Goal: Task Accomplishment & Management: Use online tool/utility

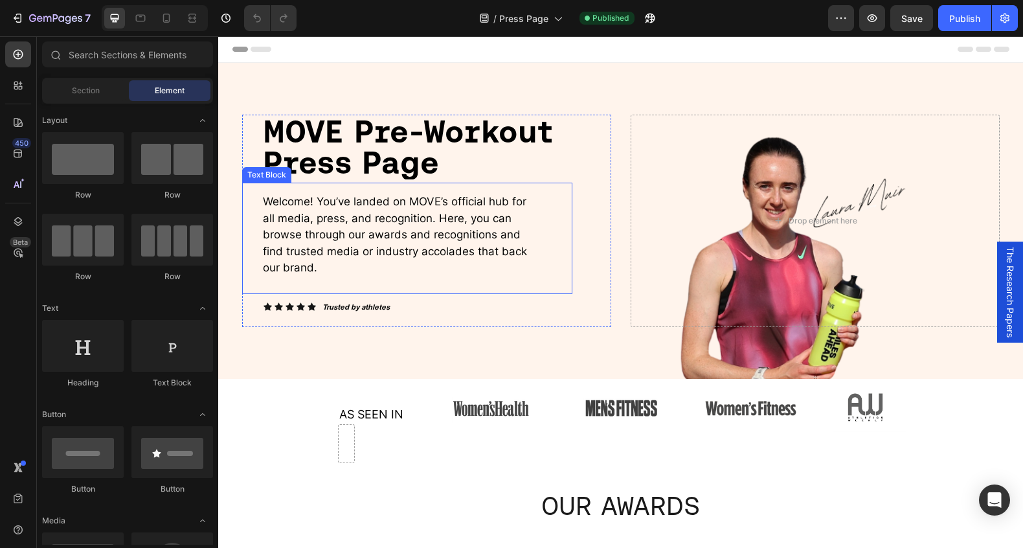
click at [360, 211] on span "Welcome! You’ve landed on MOVE’s official hub for all media, press, and recogni…" at bounding box center [395, 234] width 264 height 79
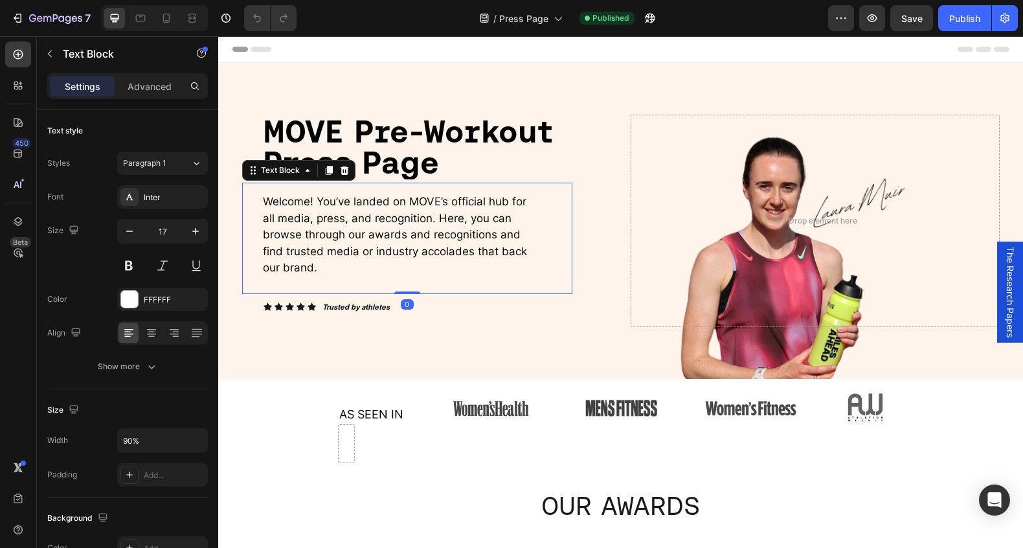
click at [380, 210] on p "Welcome! You’ve landed on MOVE’s official hub for all media, press, and recogni…" at bounding box center [401, 235] width 277 height 83
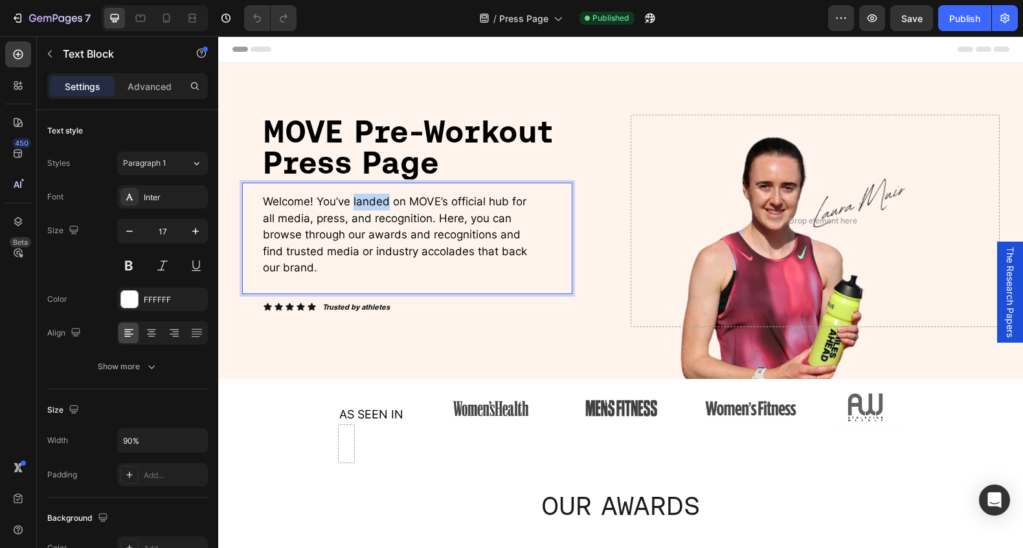
click at [380, 210] on p "Welcome! You’ve landed on MOVE’s official hub for all media, press, and recogni…" at bounding box center [401, 235] width 277 height 83
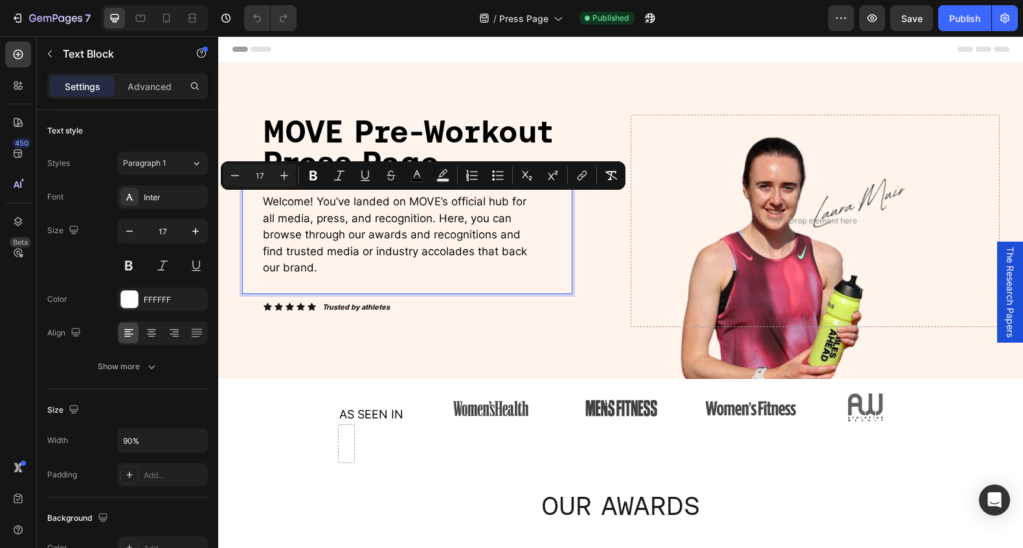
click at [328, 273] on p "Welcome! You’ve landed on MOVE’s official hub for all media, press, and recogni…" at bounding box center [401, 235] width 277 height 83
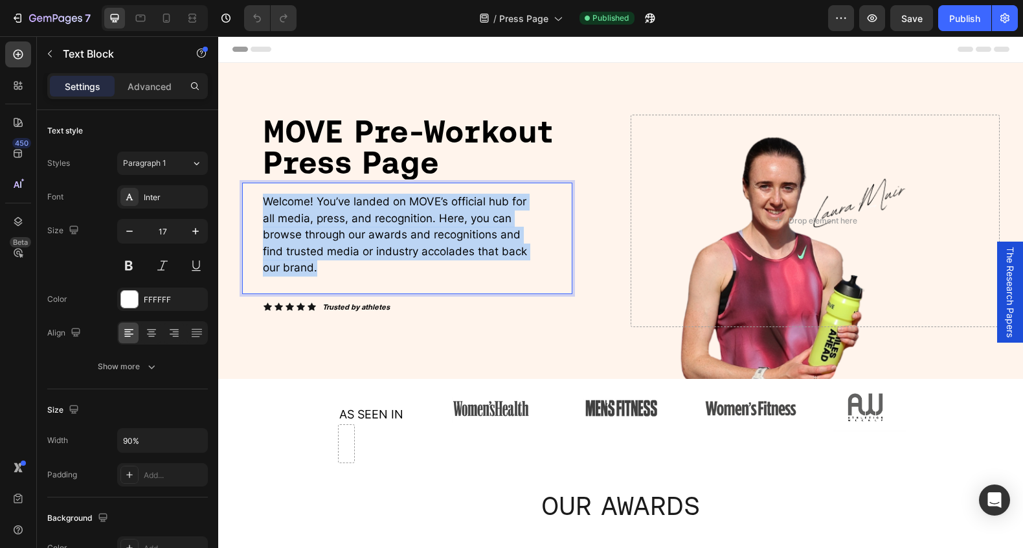
drag, startPoint x: 302, startPoint y: 271, endPoint x: 256, endPoint y: 205, distance: 80.3
click at [256, 205] on div "Welcome! You’ve landed on MOVE’s official hub for all media, press, and recogni…" at bounding box center [407, 238] width 330 height 111
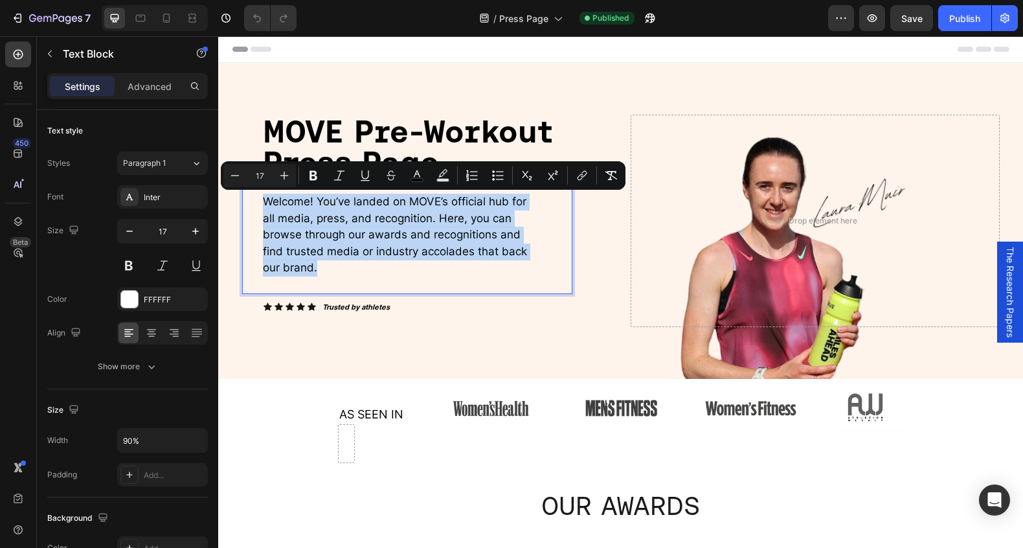
drag, startPoint x: 284, startPoint y: 245, endPoint x: 361, endPoint y: 227, distance: 79.3
click at [285, 245] on span "Welcome! You’ve landed on MOVE’s official hub for all media, press, and recogni…" at bounding box center [395, 234] width 264 height 79
drag, startPoint x: 439, startPoint y: 237, endPoint x: 458, endPoint y: 225, distance: 22.1
click at [439, 237] on span "Welcome! You’ve landed on MOVE’s official hub for all media, press, and recogni…" at bounding box center [395, 234] width 264 height 79
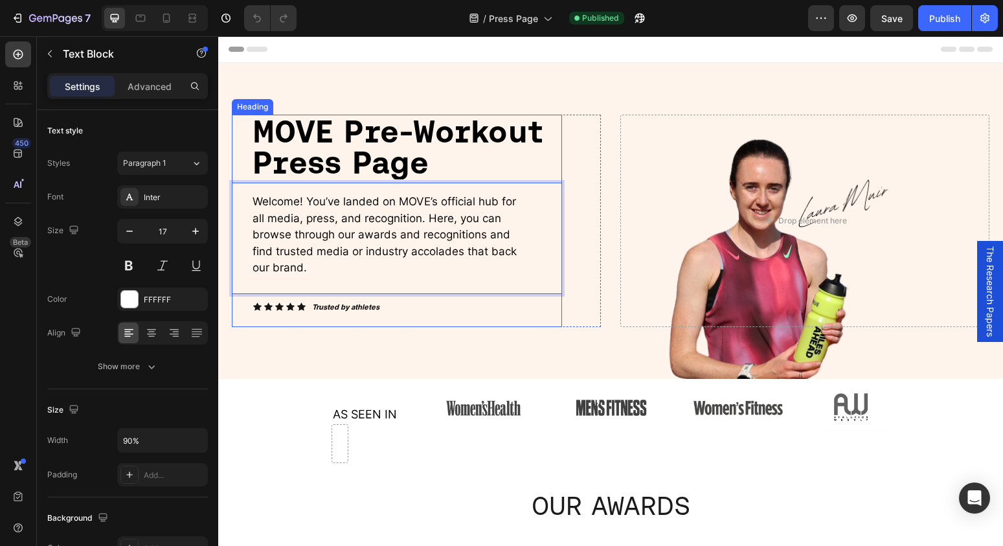
click at [397, 162] on span "MOVE Pre-Workout Press Page" at bounding box center [397, 146] width 291 height 67
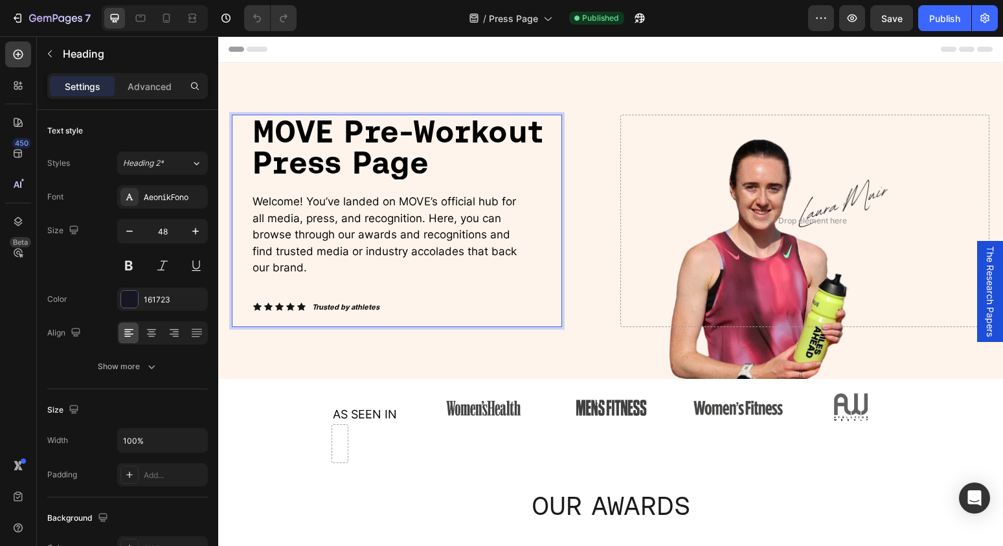
click at [408, 168] on span "MOVE Pre-Workout Press Page" at bounding box center [397, 146] width 291 height 67
click at [407, 168] on span "MOVE Pre-Workout Press Page" at bounding box center [397, 146] width 291 height 67
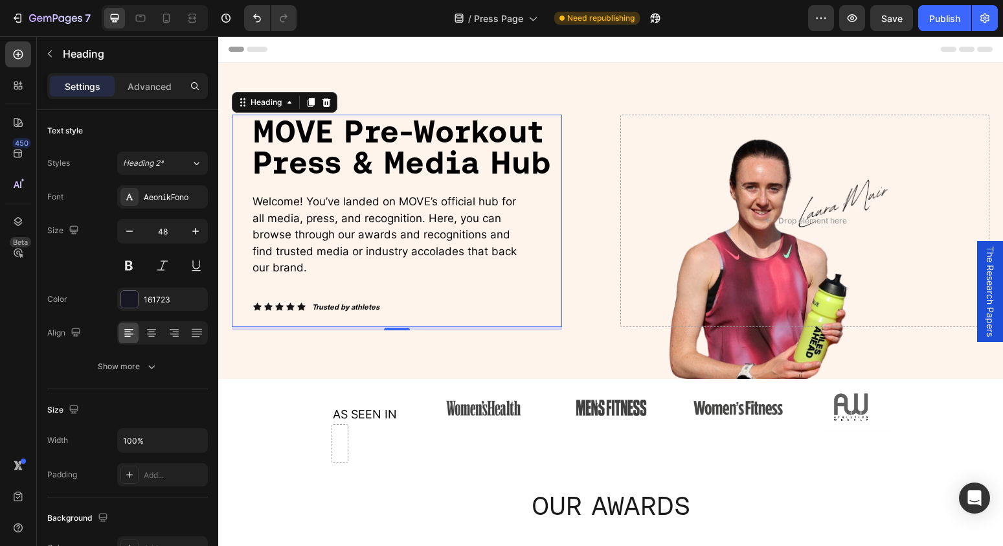
click at [434, 215] on span "Welcome! You’ve landed on MOVE’s official hub for all media, press, and recogni…" at bounding box center [384, 234] width 264 height 79
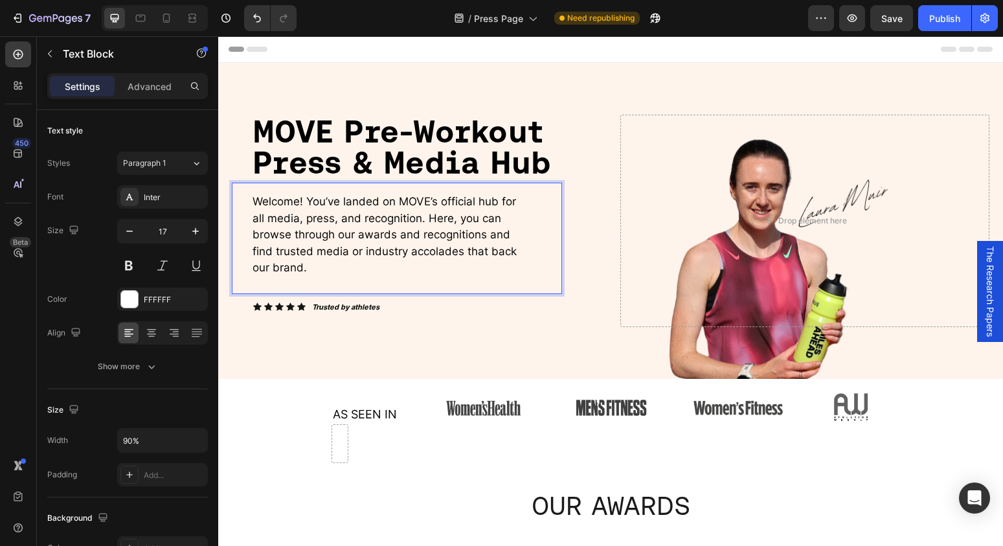
click at [434, 215] on span "Welcome! You’ve landed on MOVE’s official hub for all media, press, and recogni…" at bounding box center [384, 234] width 264 height 79
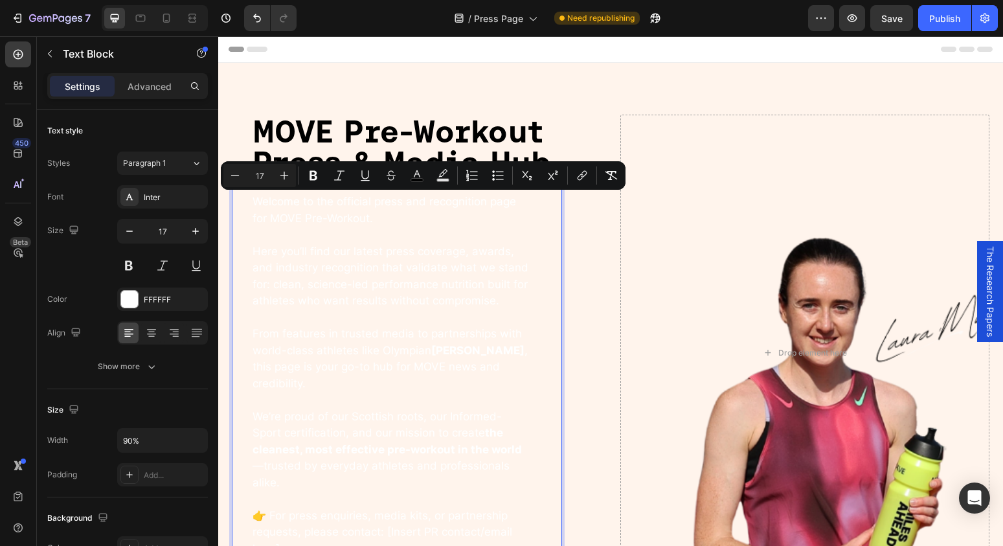
scroll to position [5, 0]
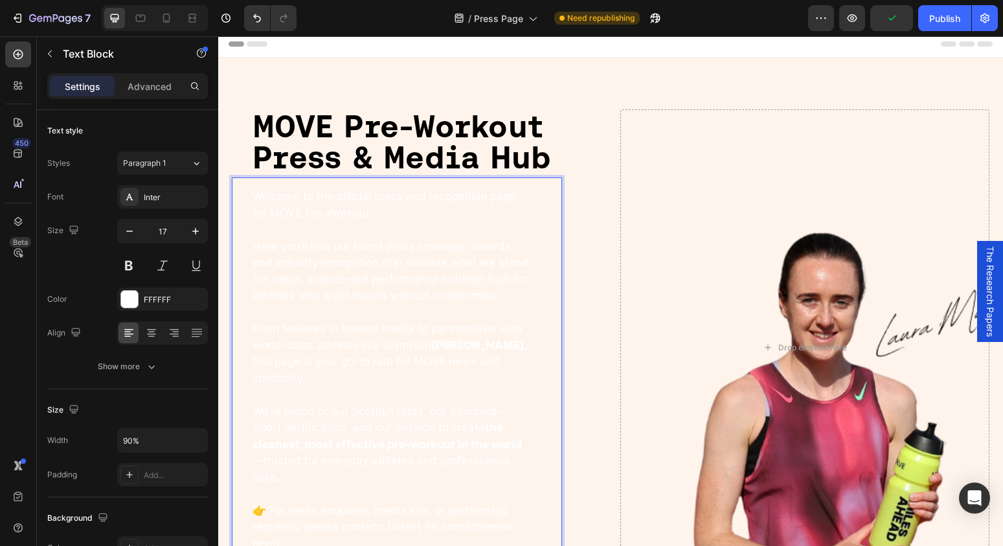
click at [428, 362] on p "From features in trusted media to partnerships with world-class athletes like […" at bounding box center [390, 353] width 277 height 66
click at [406, 380] on p "From features in trusted media to partnerships with world-class athletes like […" at bounding box center [390, 353] width 277 height 66
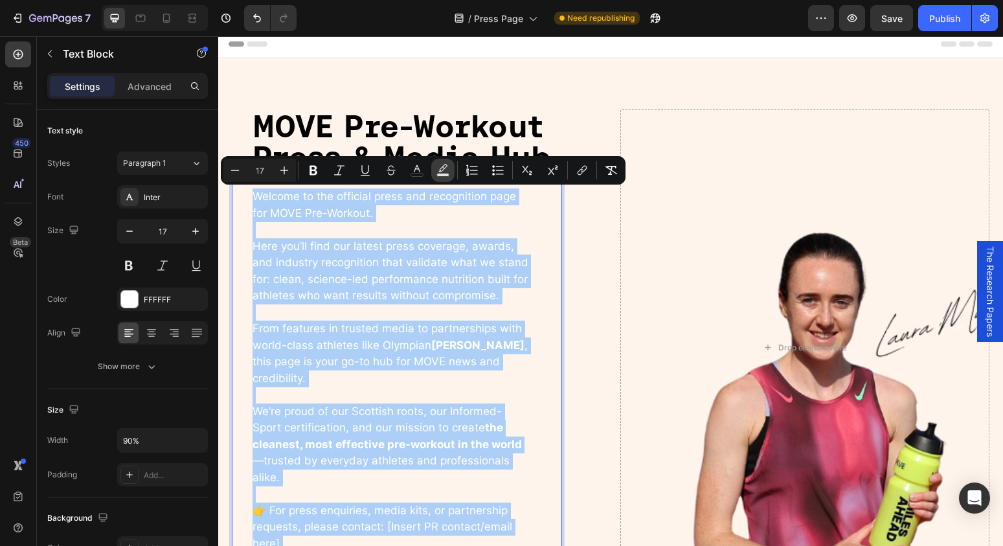
click at [445, 177] on button "Text Background Color" at bounding box center [442, 170] width 23 height 23
type input "000000"
type input "77"
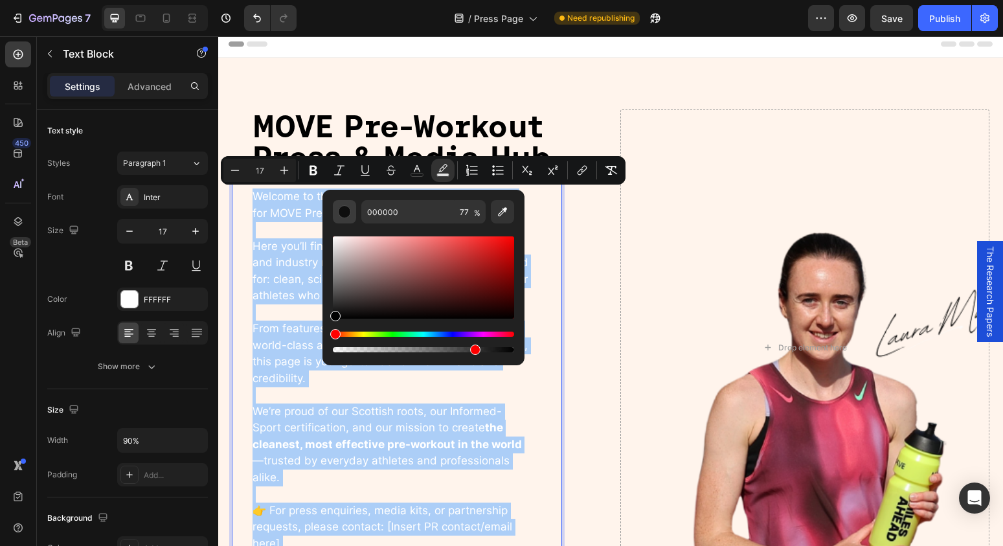
click at [348, 211] on div "Editor contextual toolbar" at bounding box center [344, 211] width 13 height 13
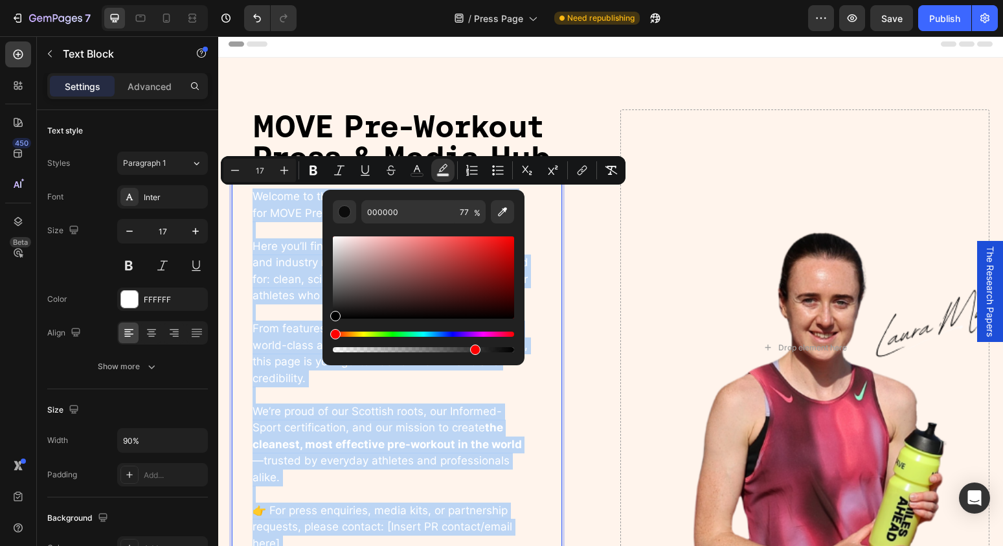
click at [386, 423] on p "We’re proud of our Scottish roots, our Informed-Sport certification, and our mi…" at bounding box center [390, 444] width 277 height 83
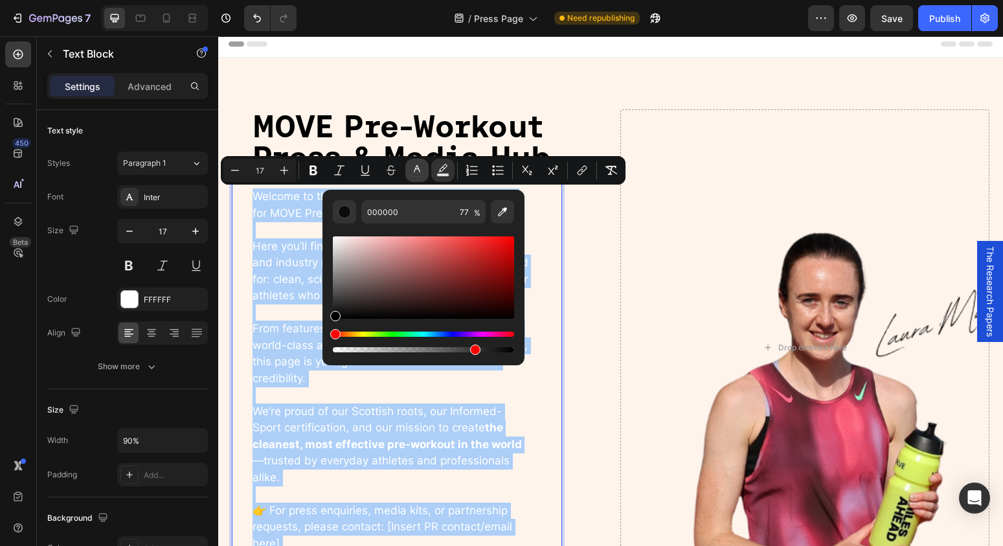
click at [417, 173] on rect "Editor contextual toolbar" at bounding box center [417, 174] width 12 height 3
type input "FFFFFF"
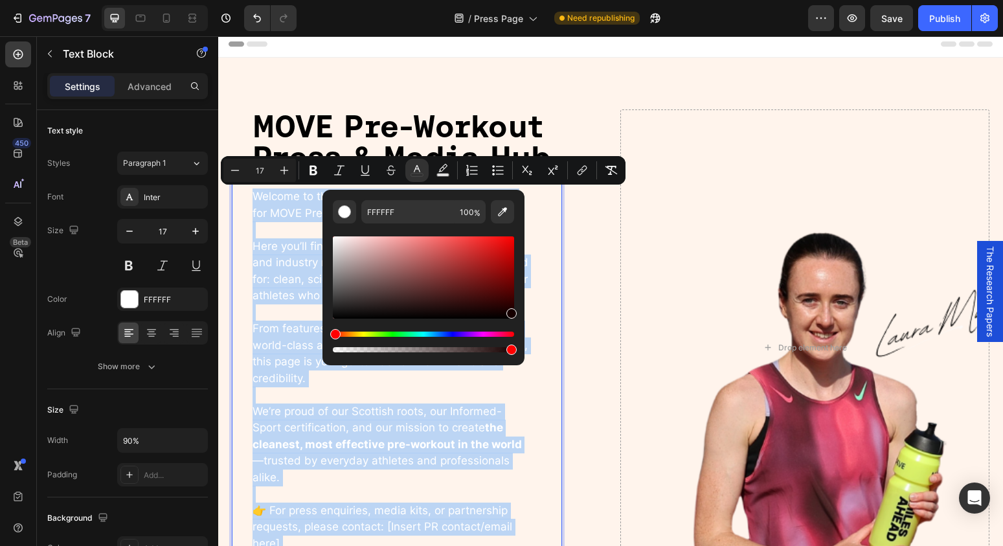
type input "160000"
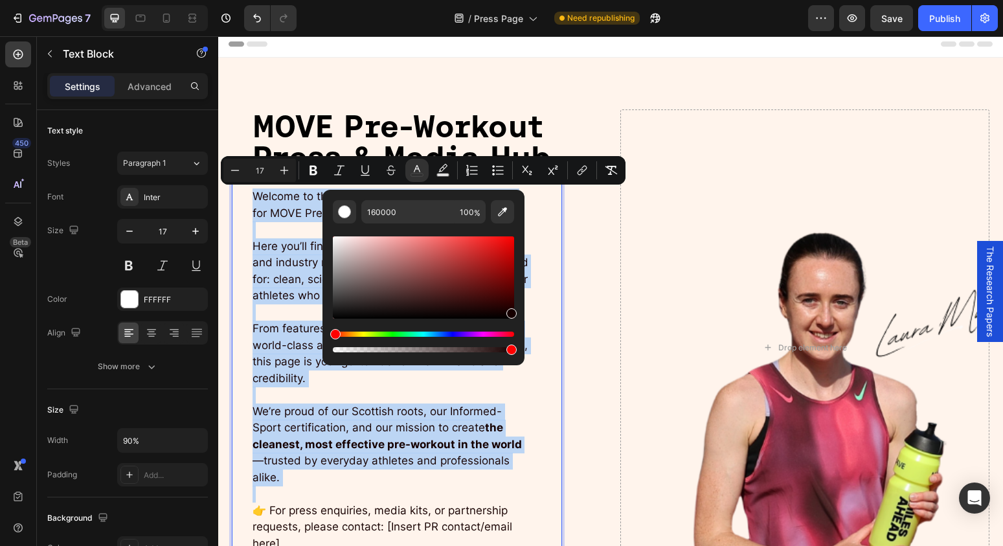
drag, startPoint x: 559, startPoint y: 280, endPoint x: 477, endPoint y: 404, distance: 148.5
click at [478, 410] on span "We’re proud of our Scottish roots, our Informed-Sport certification, and our mi…" at bounding box center [386, 444] width 269 height 79
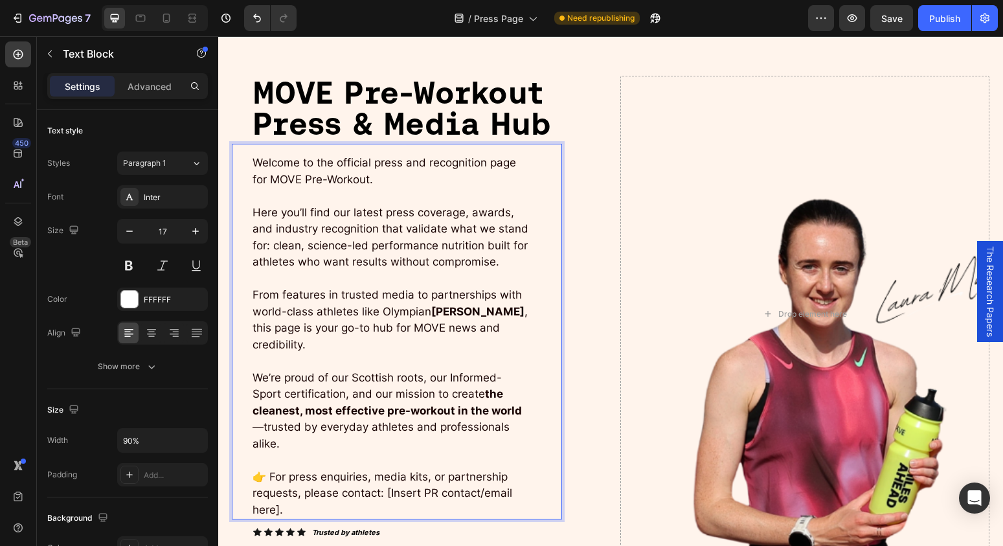
scroll to position [43, 0]
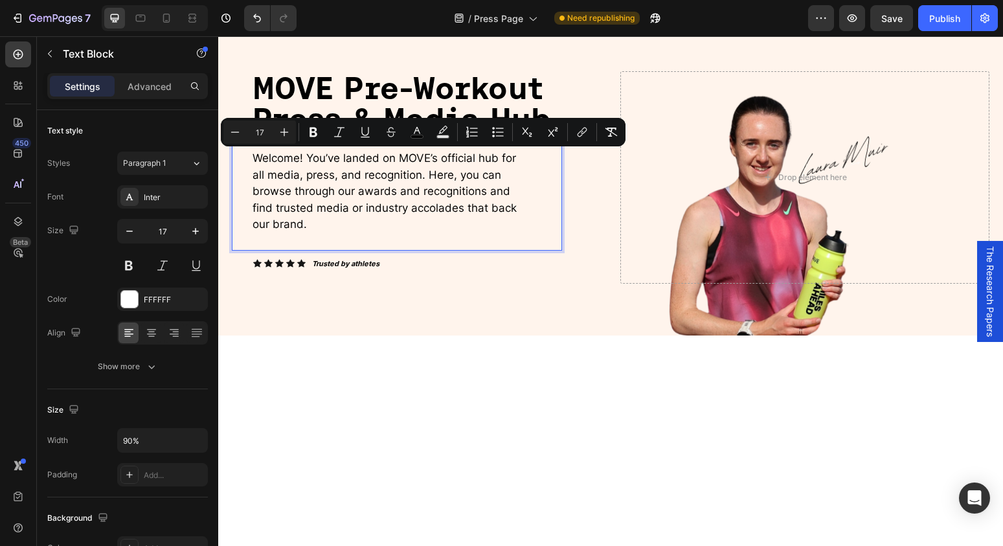
click at [443, 230] on p "Welcome! You’ve landed on MOVE’s official hub for all media, press, and recogni…" at bounding box center [390, 191] width 277 height 83
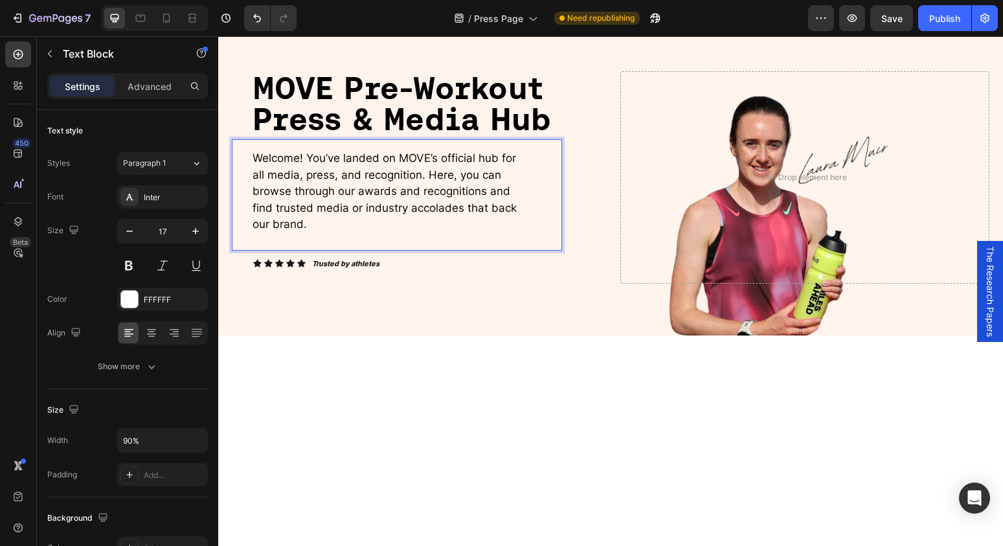
drag, startPoint x: 314, startPoint y: 200, endPoint x: 312, endPoint y: 210, distance: 9.9
click at [314, 200] on span "Welcome! You’ve landed on MOVE’s official hub for all media, press, and recogni…" at bounding box center [384, 190] width 264 height 79
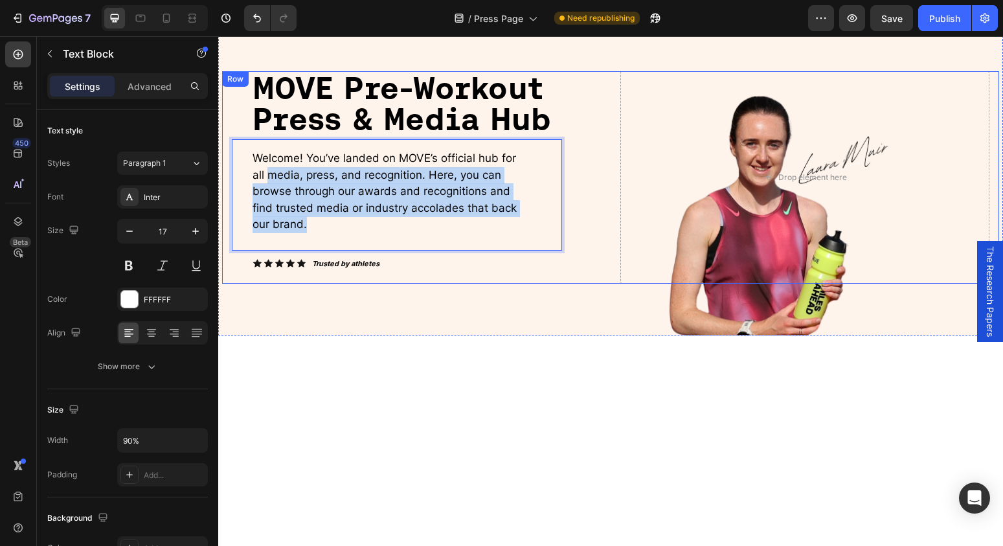
drag, startPoint x: 305, startPoint y: 230, endPoint x: 226, endPoint y: 173, distance: 97.7
click at [226, 173] on div "⁠⁠⁠⁠⁠⁠⁠ MOVE Pre-Workout Press & Media Hub Heading Welcome! You’ve landed on MO…" at bounding box center [610, 177] width 777 height 212
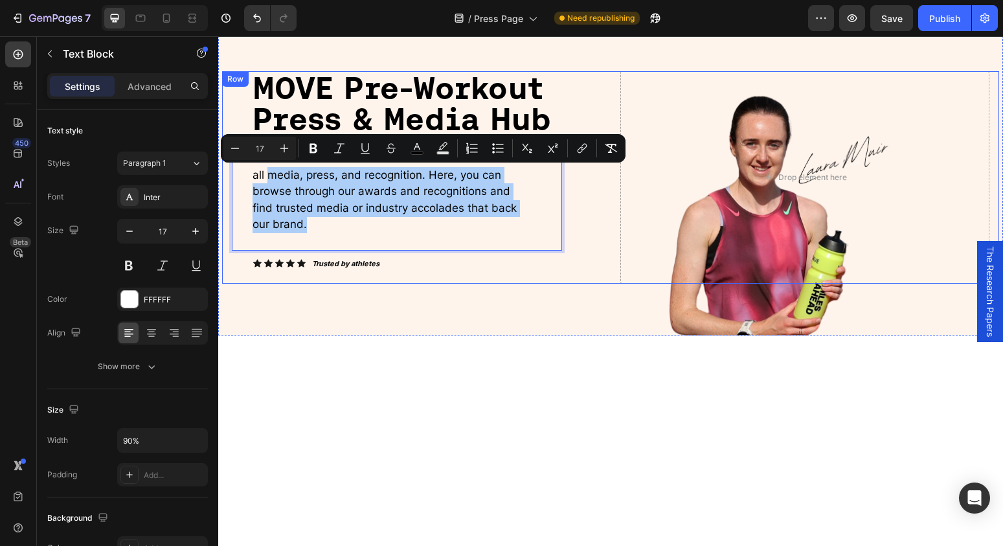
click at [226, 173] on div "⁠⁠⁠⁠⁠⁠⁠ MOVE Pre-Workout Press & Media Hub Heading Welcome! You’ve landed on MO…" at bounding box center [610, 177] width 777 height 212
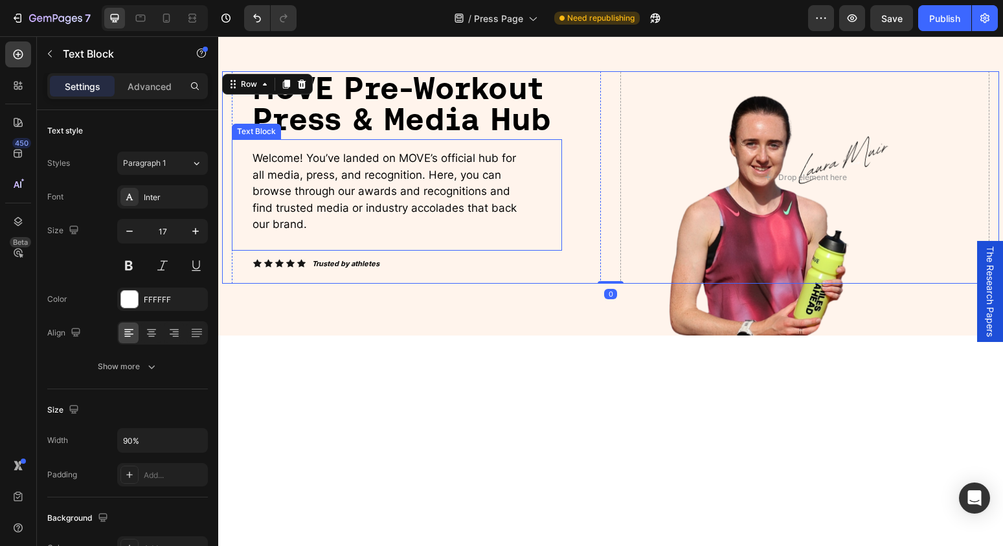
drag, startPoint x: 274, startPoint y: 201, endPoint x: 291, endPoint y: 237, distance: 40.0
click at [274, 201] on span "Welcome! You’ve landed on MOVE’s official hub for all media, press, and recogni…" at bounding box center [384, 190] width 264 height 79
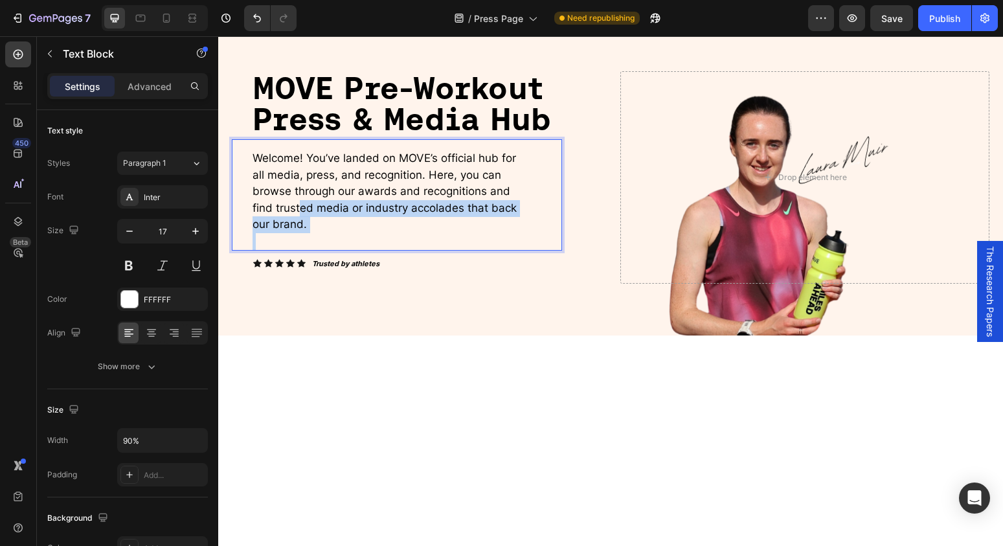
drag, startPoint x: 291, startPoint y: 237, endPoint x: 240, endPoint y: 168, distance: 85.7
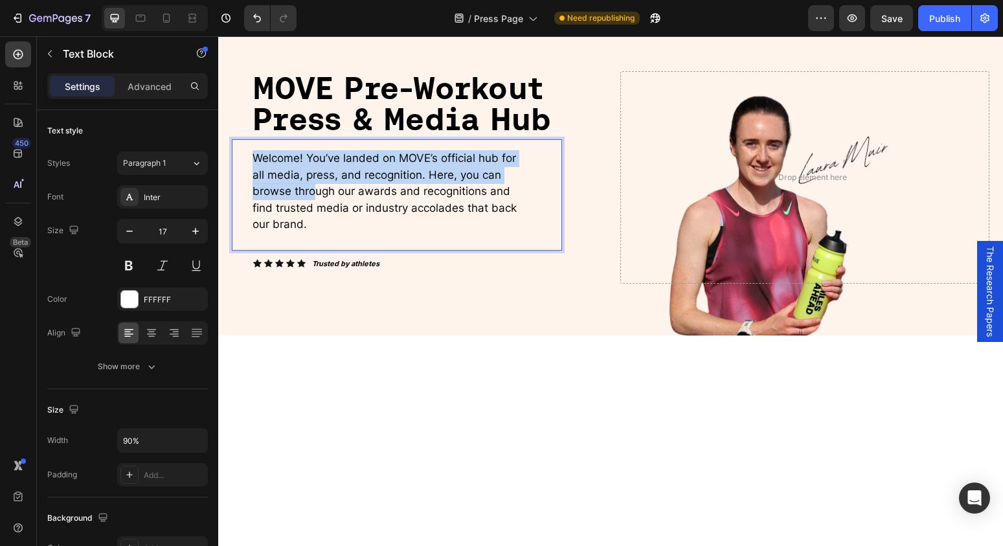
click at [237, 164] on div "Welcome! You’ve landed on MOVE’s official hub for all media, press, and recogni…" at bounding box center [397, 194] width 330 height 111
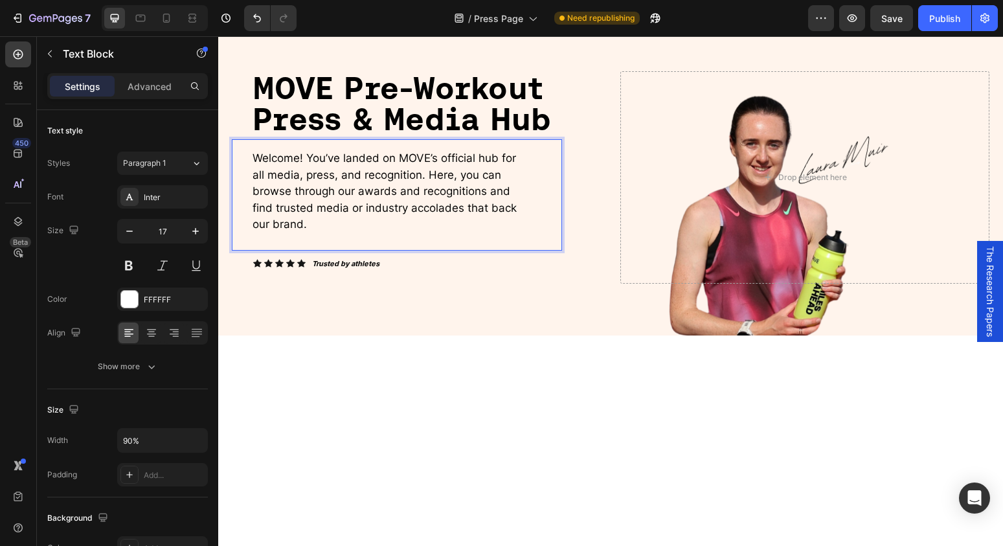
drag, startPoint x: 302, startPoint y: 225, endPoint x: 291, endPoint y: 238, distance: 17.4
click at [302, 225] on p "Welcome! You’ve landed on MOVE’s official hub for all media, press, and recogni…" at bounding box center [390, 191] width 277 height 83
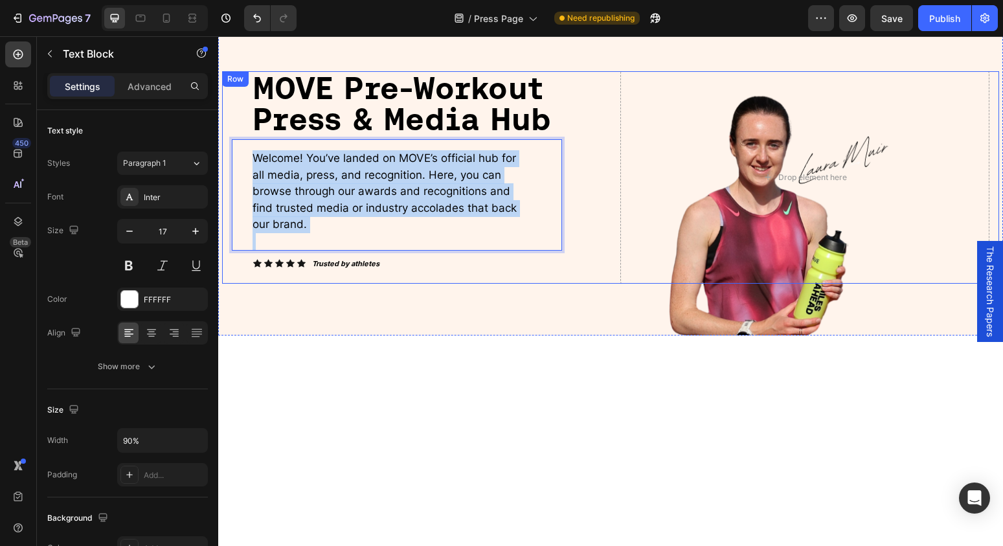
drag, startPoint x: 227, startPoint y: 155, endPoint x: 223, endPoint y: 142, distance: 13.5
click at [223, 142] on div "⁠⁠⁠⁠⁠⁠⁠ MOVE Pre-Workout Press & Media Hub Heading Welcome! You’ve landed on MO…" at bounding box center [610, 177] width 777 height 212
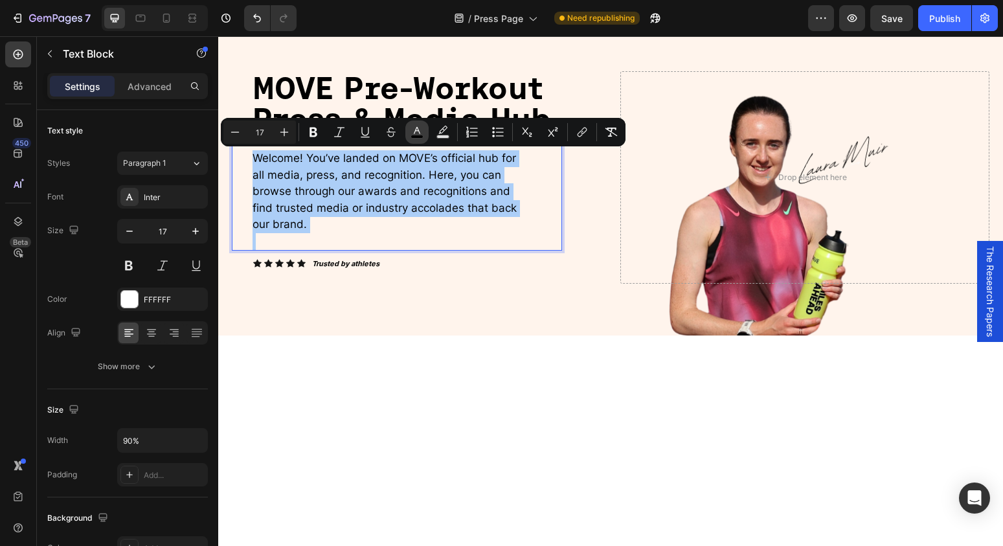
click at [412, 138] on rect "Editor contextual toolbar" at bounding box center [417, 136] width 12 height 3
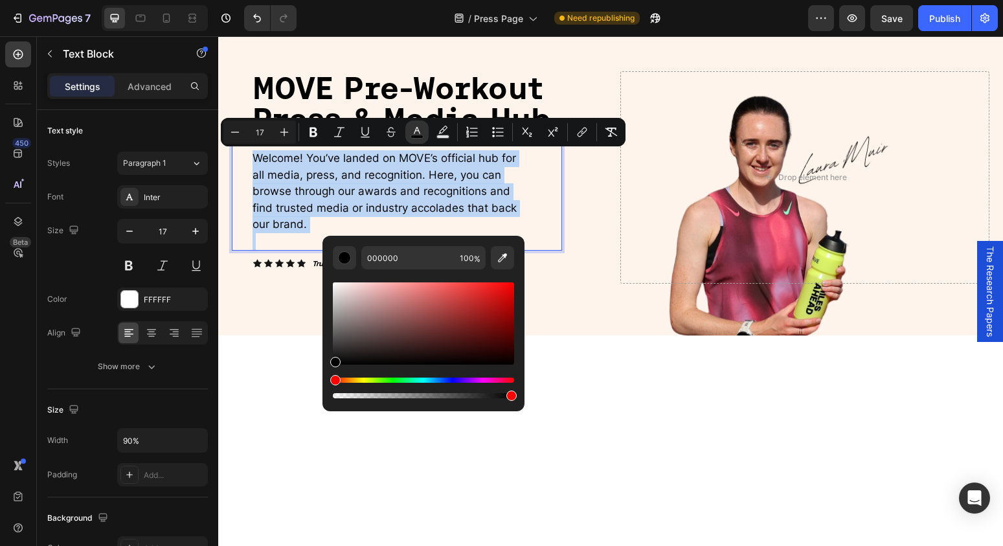
click at [390, 203] on span "Welcome! You’ve landed on MOVE’s official hub for all media, press, and recogni…" at bounding box center [384, 190] width 264 height 79
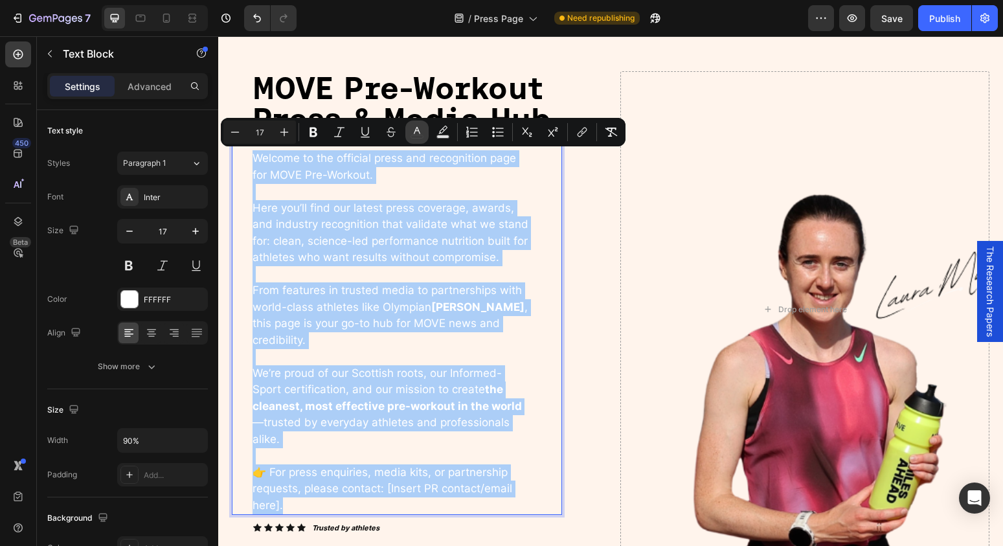
click at [414, 134] on icon "Editor contextual toolbar" at bounding box center [416, 132] width 13 height 13
type input "FFFFFF"
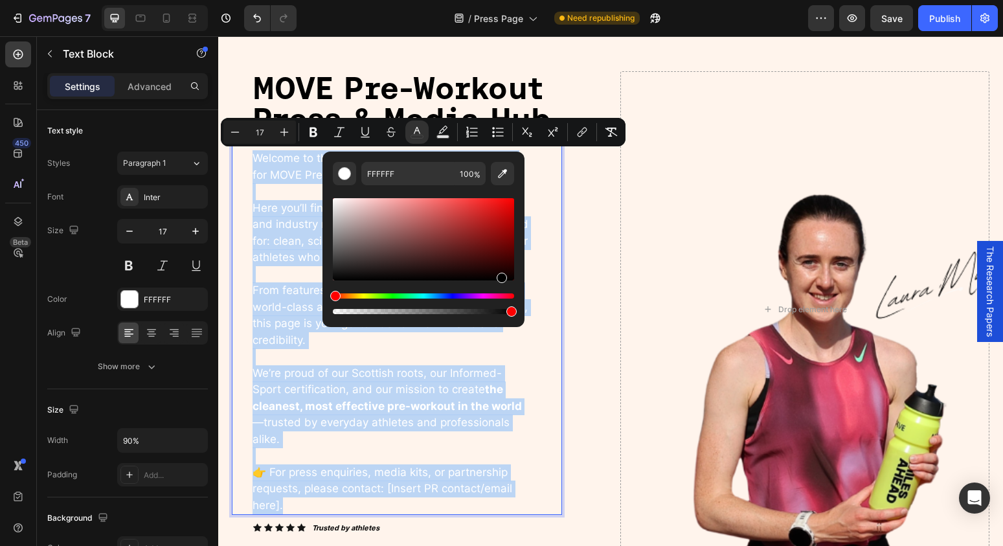
type input "000000"
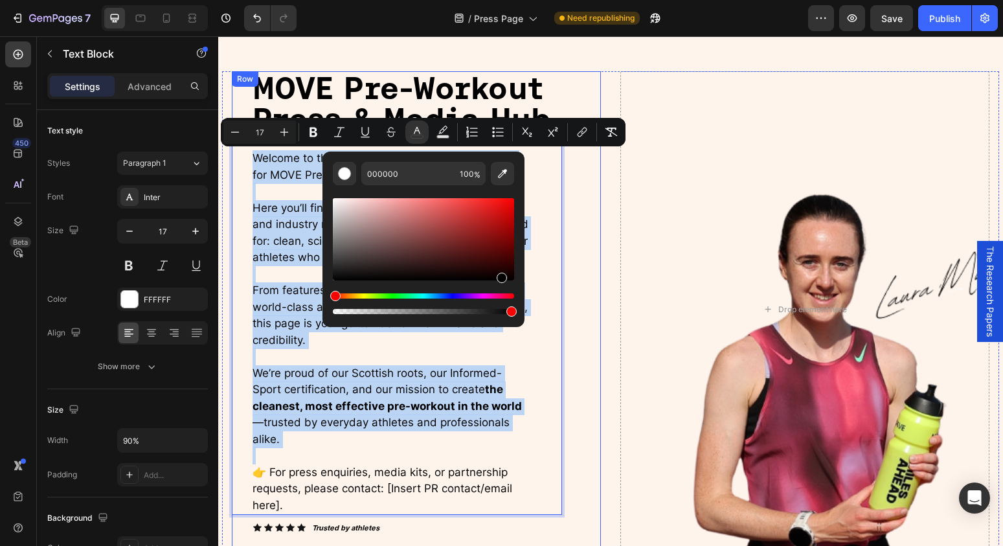
scroll to position [48, 0]
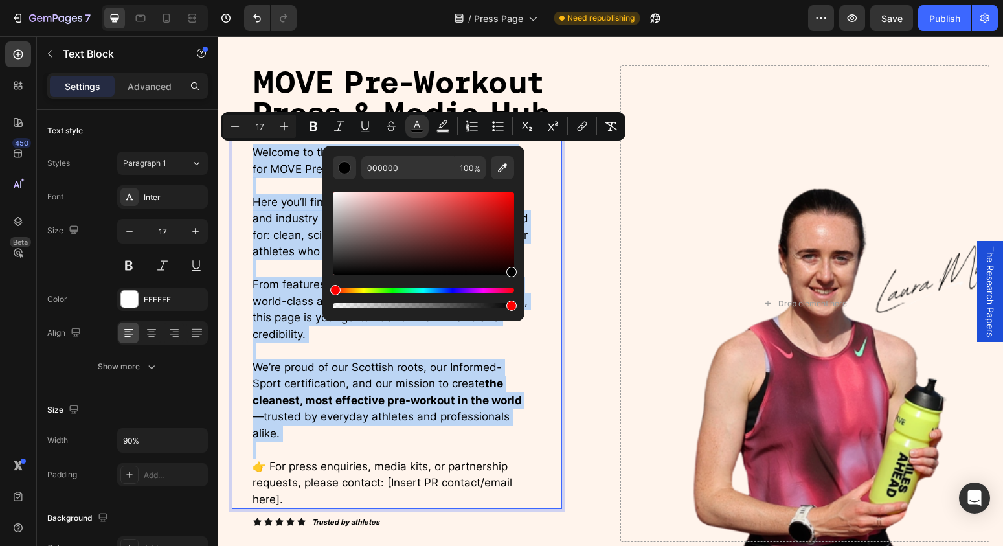
drag, startPoint x: 348, startPoint y: 210, endPoint x: 512, endPoint y: 279, distance: 178.1
click at [517, 274] on div "000000 100 %" at bounding box center [423, 228] width 202 height 165
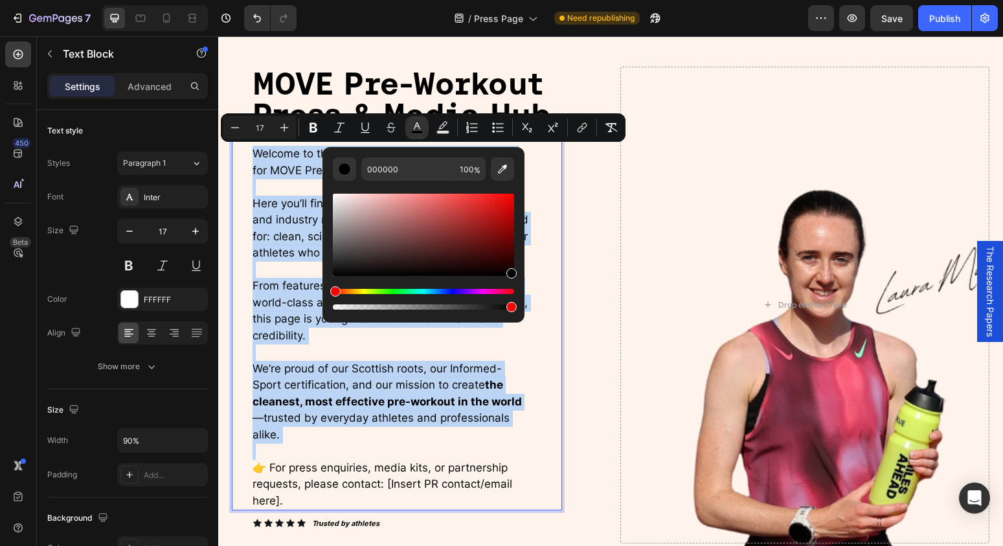
click at [485, 359] on p "Rich Text Editor. Editing area: main" at bounding box center [390, 352] width 277 height 17
click at [485, 364] on span "We’re proud of our Scottish roots, our Informed-Sport certification, and our mi…" at bounding box center [386, 401] width 269 height 79
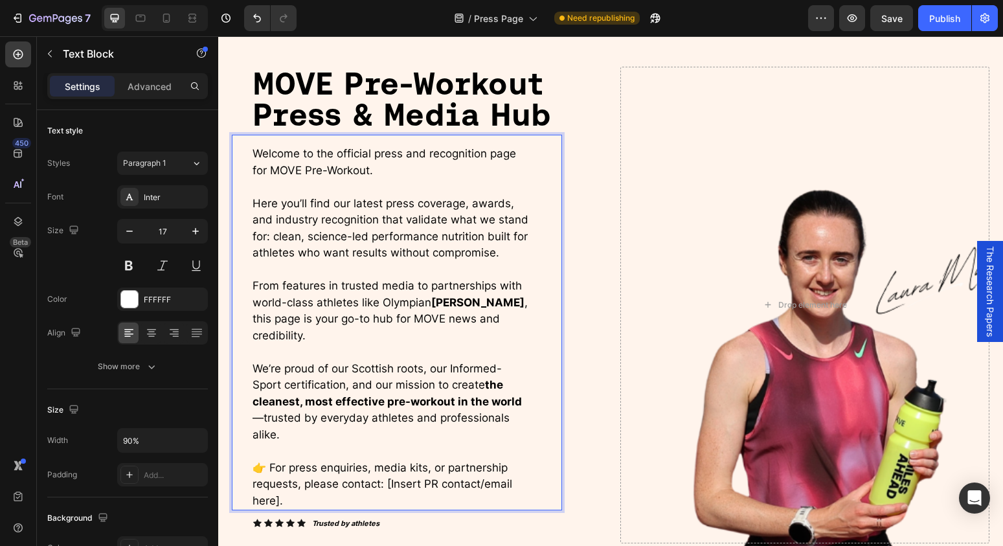
scroll to position [5, 0]
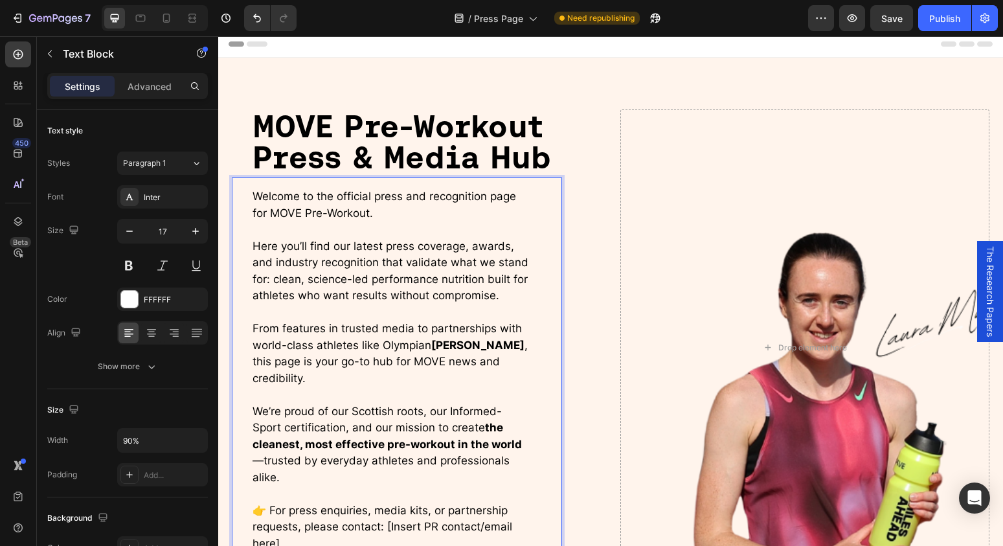
click at [291, 247] on span "Here you’ll find our latest press coverage, awards, and industry recognition th…" at bounding box center [390, 270] width 276 height 63
click at [290, 247] on span "Here you’ll find our latest press coverage, awards, and industry recognition th…" at bounding box center [390, 270] width 276 height 63
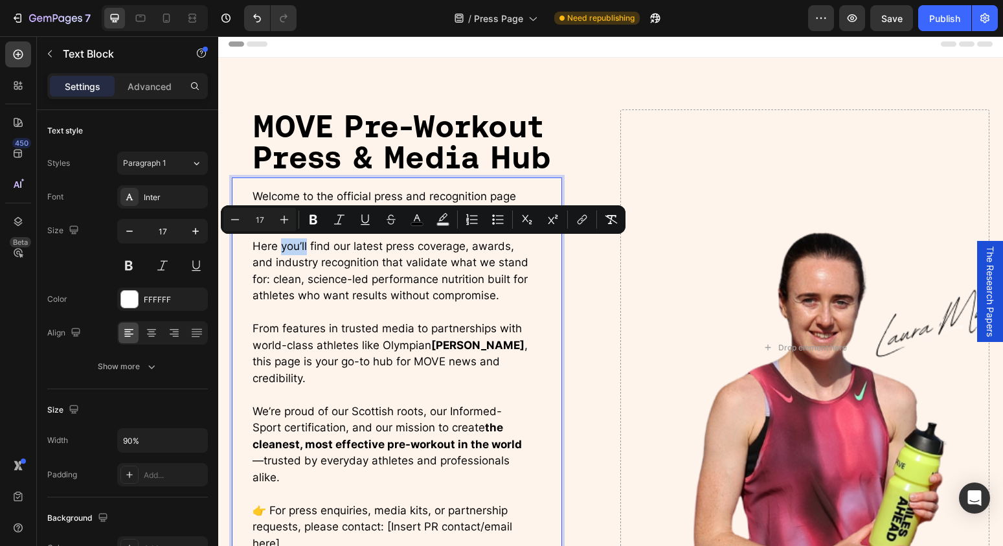
click at [287, 250] on span "Here you’ll find our latest press coverage, awards, and industry recognition th…" at bounding box center [390, 270] width 276 height 63
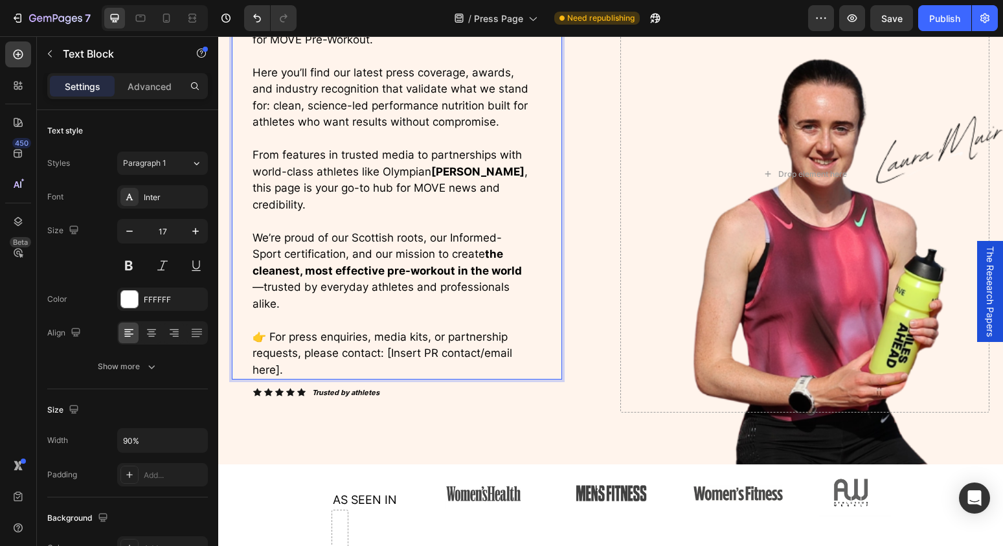
scroll to position [207, 0]
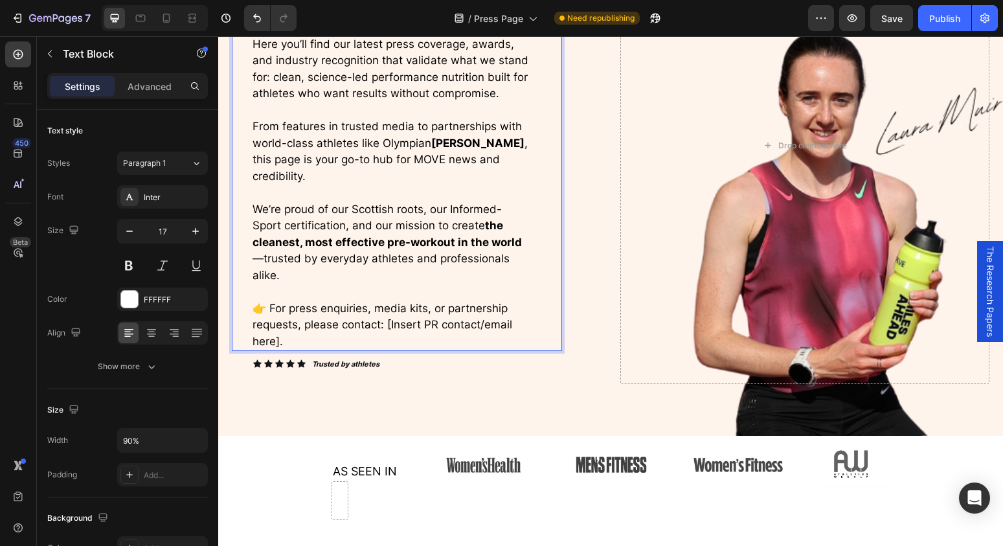
click at [515, 241] on strong "the cleanest, most effective pre-workout in the world" at bounding box center [386, 234] width 269 height 30
click at [522, 241] on span "We’re proud of our Scottish roots, our Informed-Sport certification, and our mi…" at bounding box center [386, 242] width 269 height 79
click at [531, 241] on div "Welcome to the official press and recognition page for MOVE Pre-Workout. Here y…" at bounding box center [406, 168] width 311 height 366
click at [524, 250] on p "We’re proud of our Scottish roots, our Informed-Sport certification, and our mi…" at bounding box center [390, 242] width 277 height 83
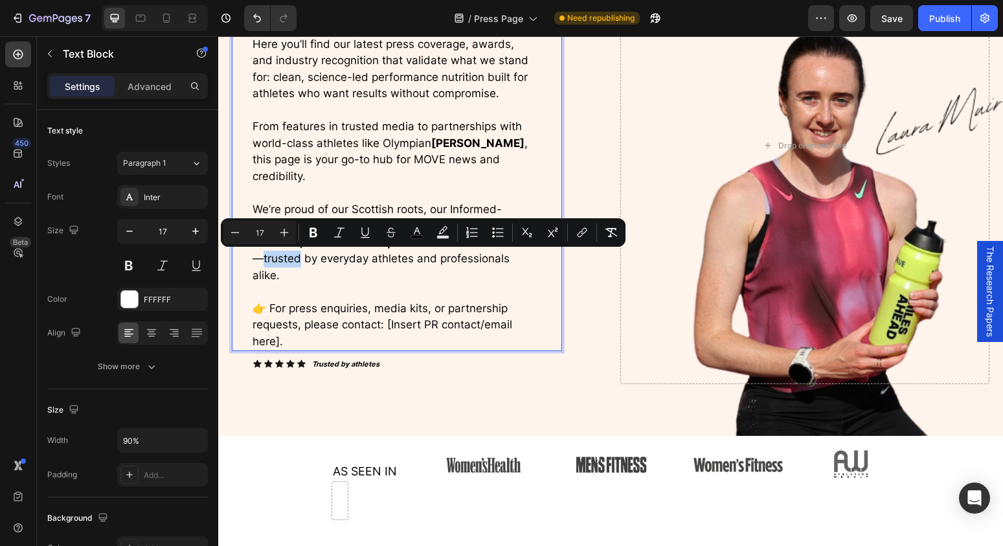
click at [524, 245] on div "Minus 17 Plus Bold Italic Underline Strikethrough color Text Background Color N…" at bounding box center [423, 232] width 405 height 28
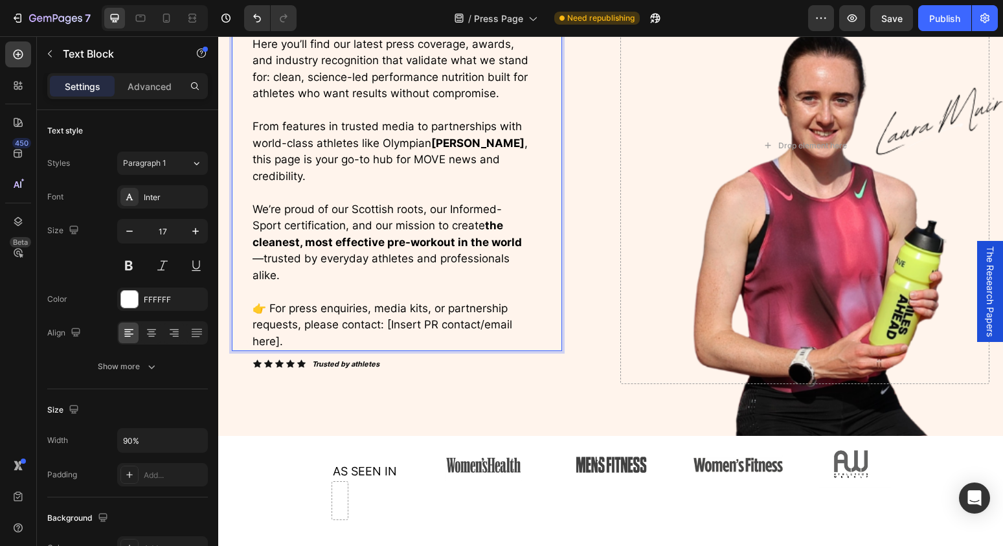
click at [516, 256] on span "We’re proud of our Scottish roots, our Informed-Sport certification, and our mi…" at bounding box center [386, 242] width 269 height 79
click at [522, 245] on span "We’re proud of our Scottish roots, our Informed-Sport certification, and our mi…" at bounding box center [386, 242] width 269 height 79
click at [522, 243] on span "We’re proud of our Scottish roots, our Informed-Sport certification, and our mi…" at bounding box center [386, 242] width 269 height 79
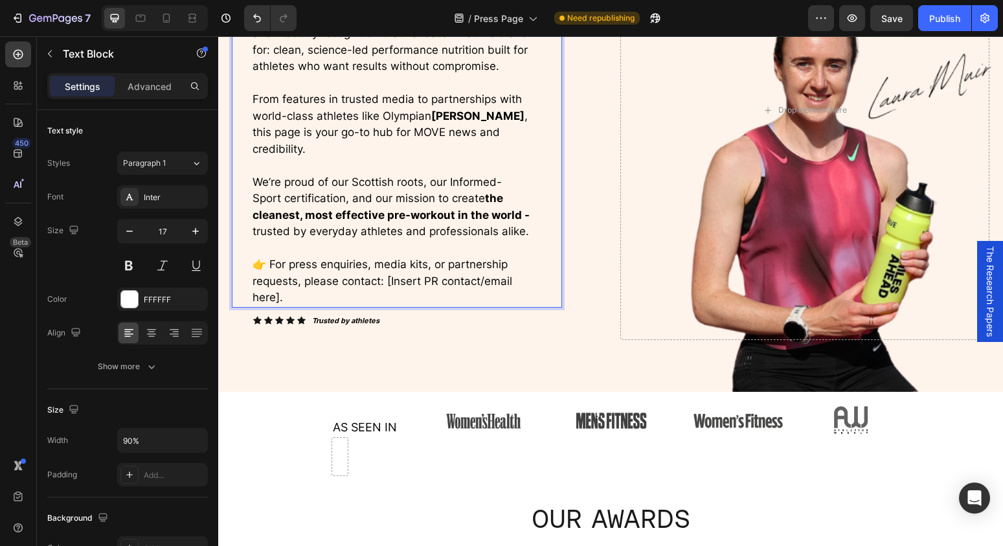
scroll to position [242, 0]
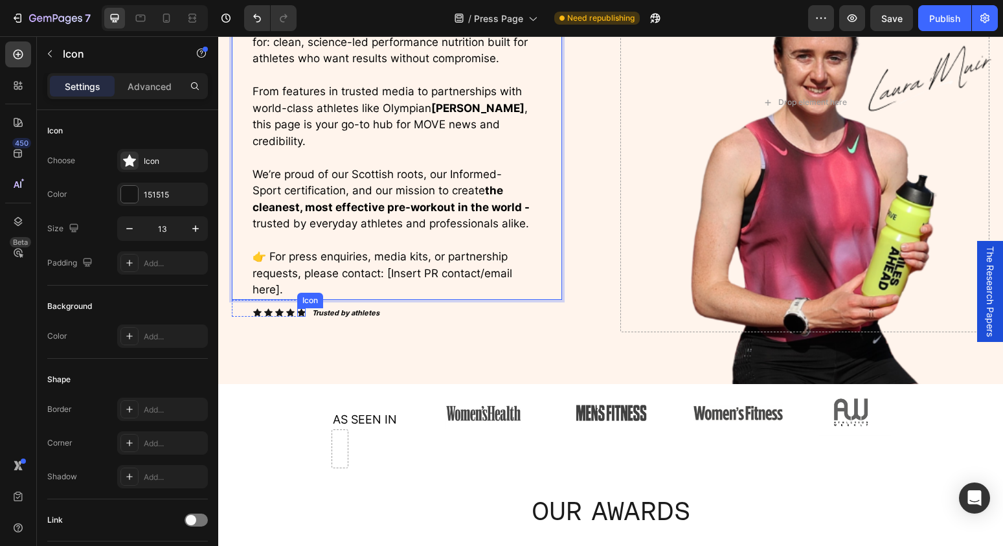
drag, startPoint x: 304, startPoint y: 308, endPoint x: 298, endPoint y: 299, distance: 11.1
click at [304, 308] on icon at bounding box center [301, 312] width 8 height 8
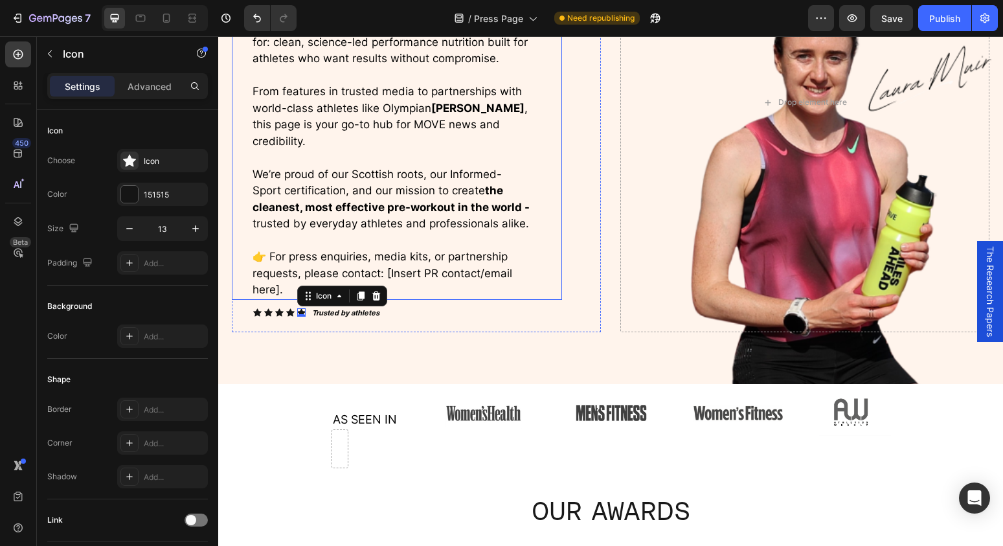
click at [274, 285] on span "👉 For press enquiries, media kits, or partnership requests, please contact: [In…" at bounding box center [382, 273] width 260 height 46
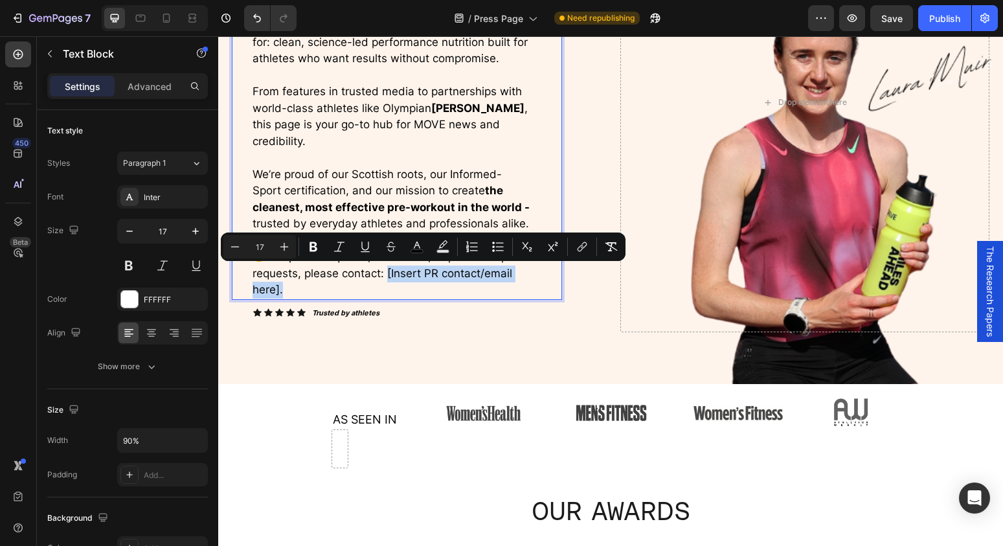
drag, startPoint x: 289, startPoint y: 290, endPoint x: 386, endPoint y: 279, distance: 97.1
click at [386, 279] on p "👉 For press enquiries, media kits, or partnership requests, please contact: [In…" at bounding box center [390, 274] width 277 height 50
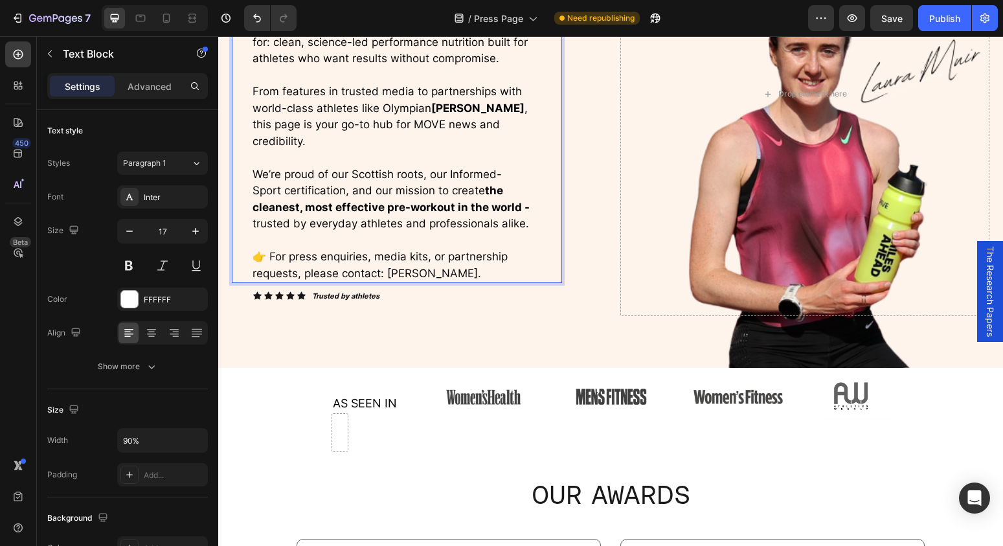
drag, startPoint x: 405, startPoint y: 275, endPoint x: 397, endPoint y: 275, distance: 7.8
click at [401, 275] on span "👉 For press enquiries, media kits, or partnership requests, please contact: [PE…" at bounding box center [379, 265] width 255 height 30
drag, startPoint x: 385, startPoint y: 274, endPoint x: 422, endPoint y: 278, distance: 37.1
click at [421, 278] on p "👉 For press enquiries, media kits, or partnership requests, please contact: [PE…" at bounding box center [390, 265] width 277 height 33
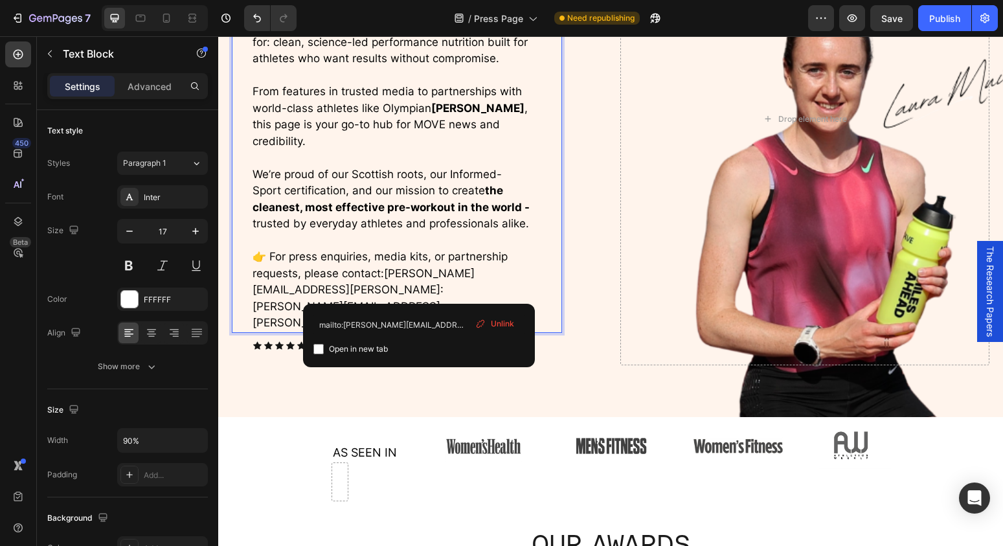
click at [417, 273] on p "👉 For press enquiries, media kits, or partnership requests, please contact: [PE…" at bounding box center [390, 290] width 277 height 83
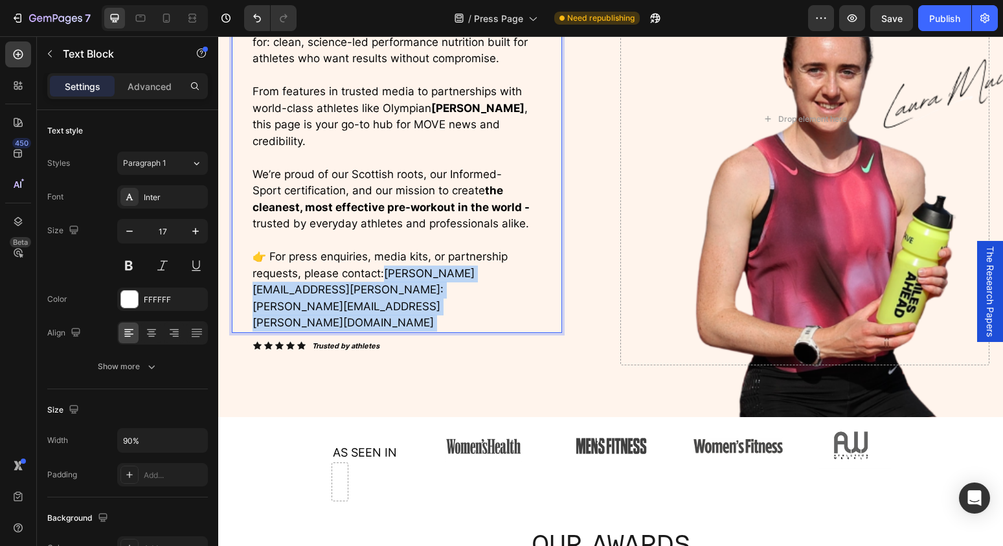
drag, startPoint x: 390, startPoint y: 302, endPoint x: 255, endPoint y: 295, distance: 135.5
click at [255, 295] on p "👉 For press enquiries, media kits, or partnership requests, please contact: [PE…" at bounding box center [390, 290] width 277 height 83
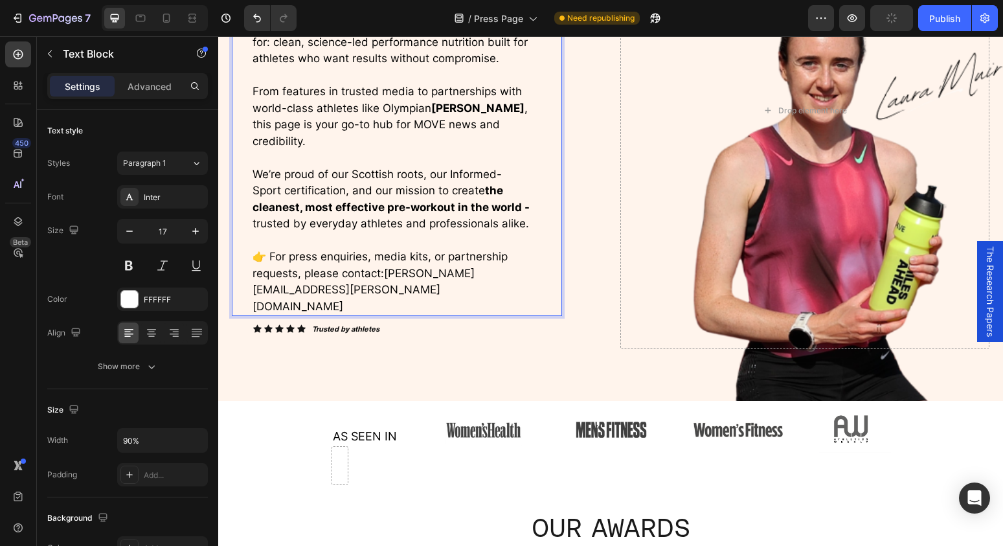
click at [343, 228] on span "We’re proud of our Scottish roots, our Informed-Sport certification, and our mi…" at bounding box center [390, 199] width 277 height 63
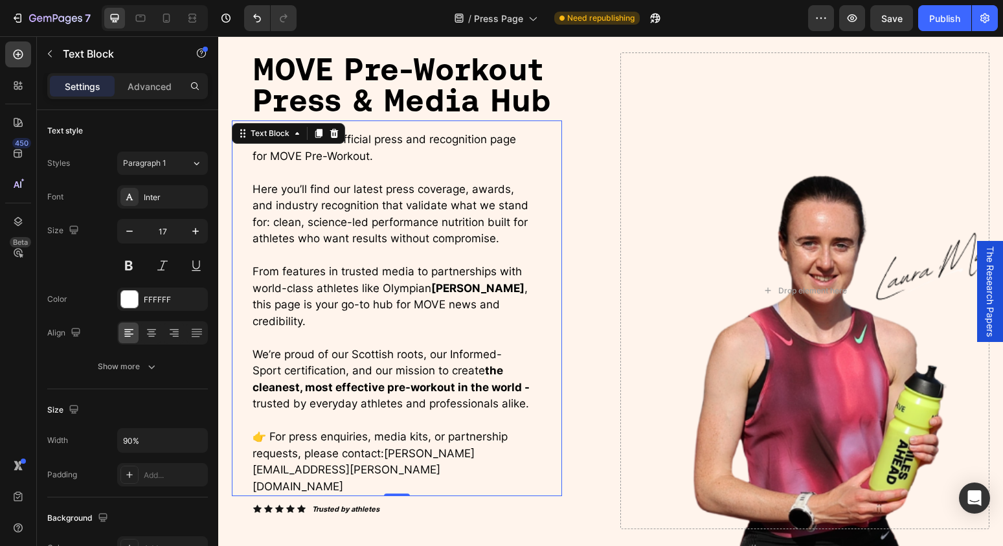
scroll to position [54, 0]
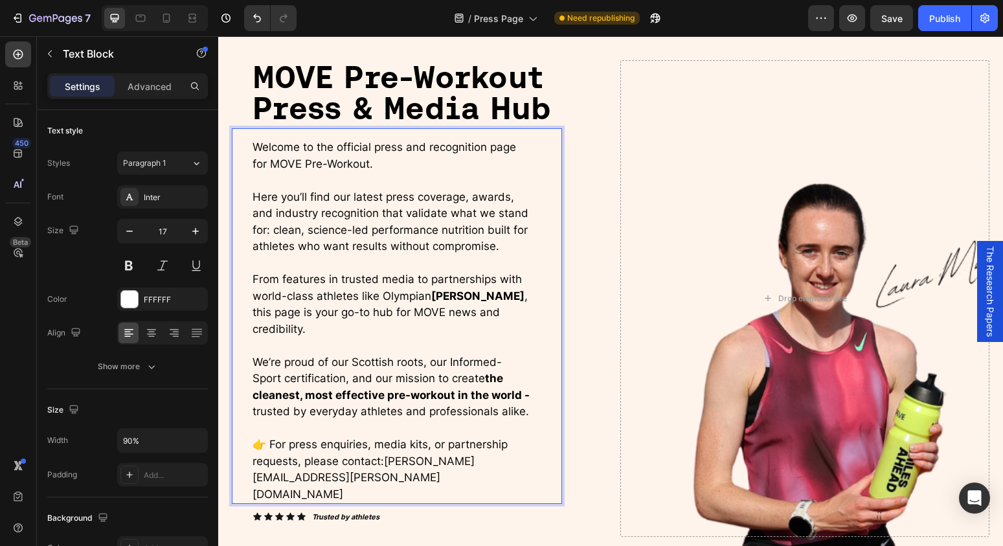
click at [377, 263] on p "Rich Text Editor. Editing area: main" at bounding box center [390, 263] width 277 height 17
click at [289, 216] on span "Here you’ll find our latest press coverage, awards, and industry recognition th…" at bounding box center [390, 221] width 276 height 63
click at [346, 200] on span "Here you’ll find our latest press coverage, awards, and industry recognition th…" at bounding box center [390, 221] width 276 height 63
click at [376, 201] on span "Here you’ll find our latest press coverage, awards, and industry recognition th…" at bounding box center [390, 221] width 276 height 63
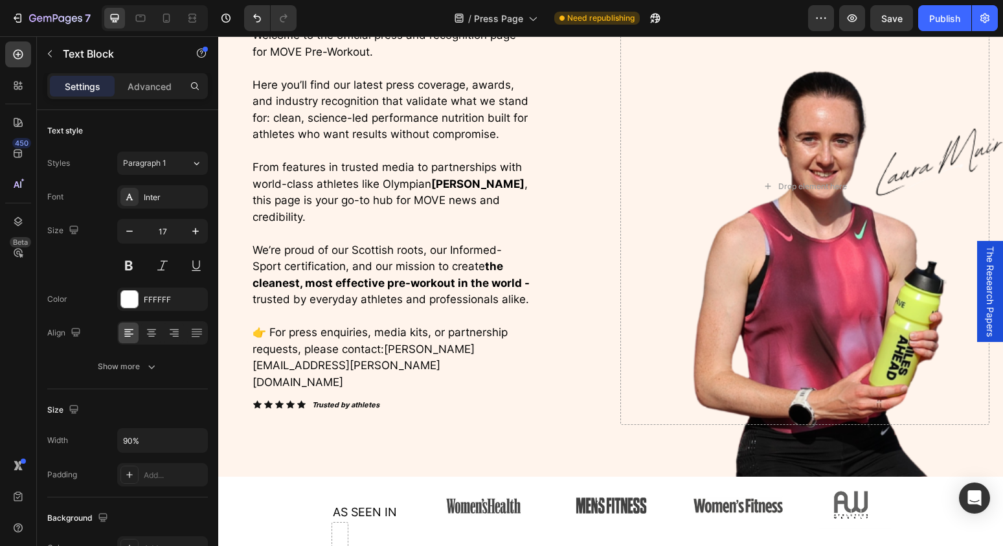
scroll to position [160, 0]
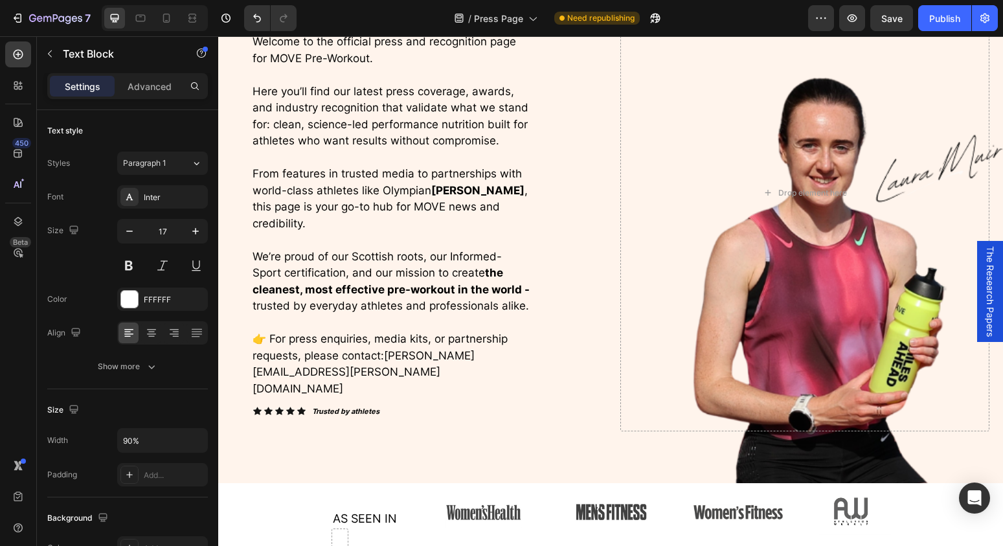
click at [346, 382] on span "Rich Text Editor. Editing area: main" at bounding box center [344, 388] width 3 height 13
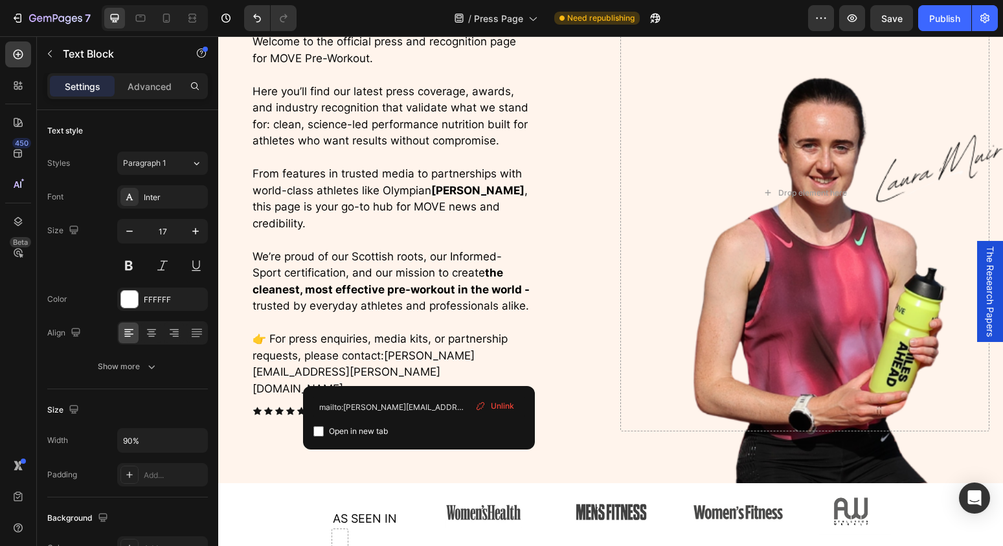
click at [410, 371] on span "[PERSON_NAME][EMAIL_ADDRESS][PERSON_NAME][DOMAIN_NAME]" at bounding box center [363, 372] width 222 height 46
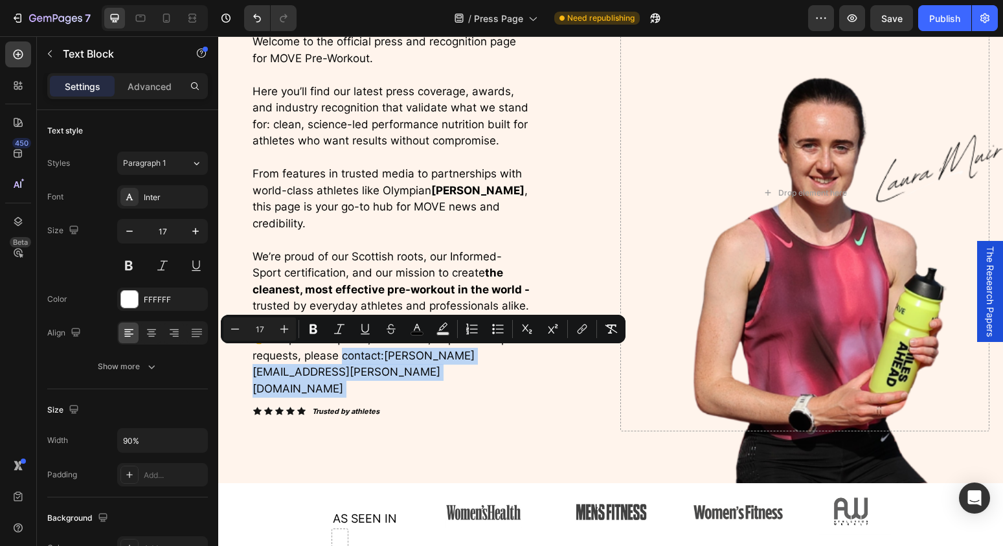
drag, startPoint x: 427, startPoint y: 372, endPoint x: 414, endPoint y: 346, distance: 29.5
click at [341, 359] on p "👉 For press enquiries, media kits, or partnership requests, please contact: [PE…" at bounding box center [390, 364] width 277 height 66
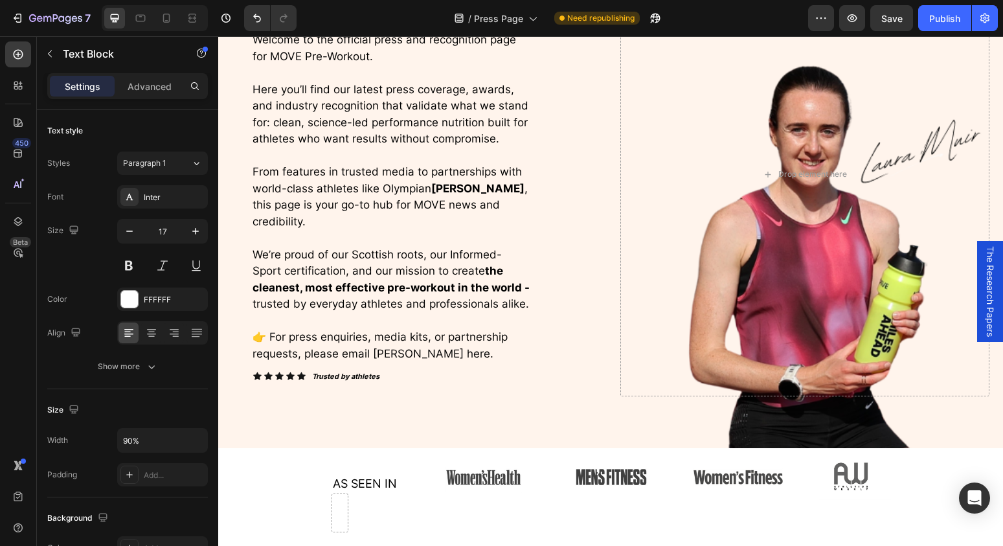
click at [452, 353] on span "👉 For press enquiries, media kits, or partnership requests, please email [PERSO…" at bounding box center [379, 345] width 255 height 30
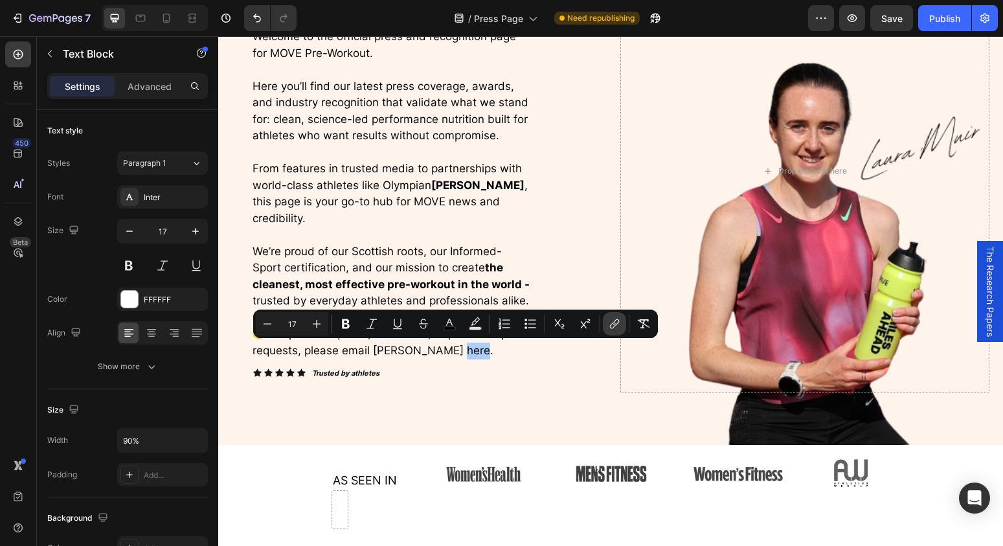
click at [621, 326] on button "link" at bounding box center [614, 323] width 23 height 23
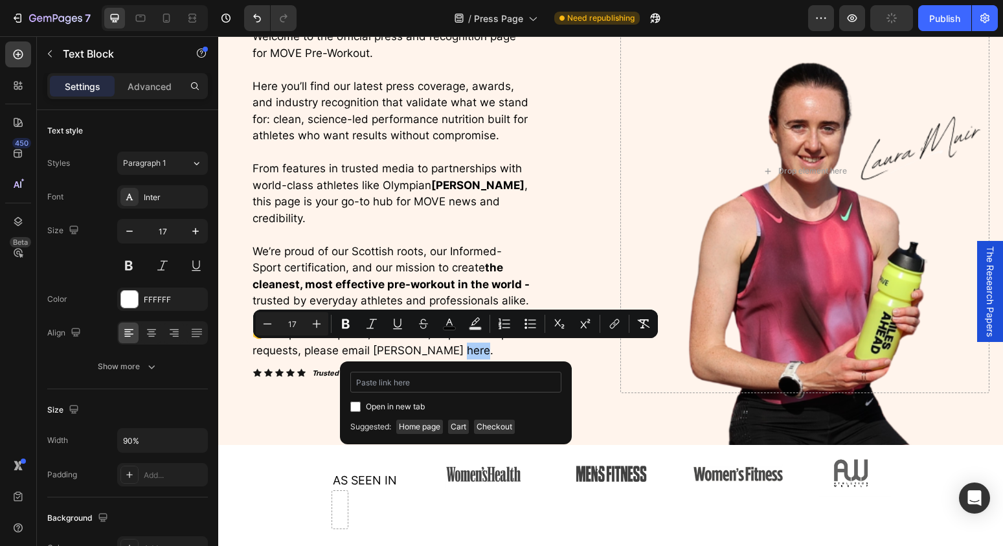
type input "[PERSON_NAME][EMAIL_ADDRESS][PERSON_NAME][DOMAIN_NAME]"
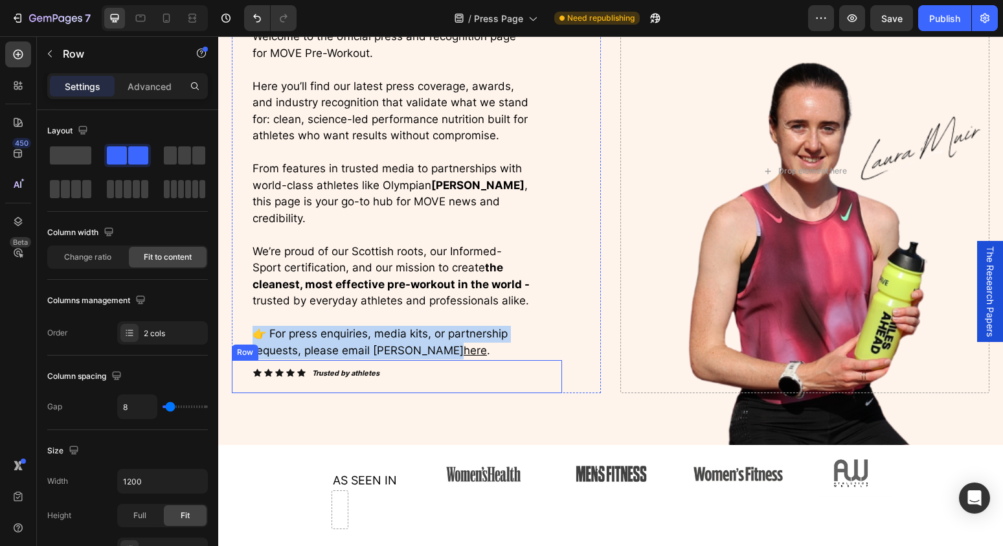
click at [509, 381] on div "Icon Icon Icon Icon Icon Icon List Trusted by athletes Text Block Row" at bounding box center [397, 376] width 330 height 33
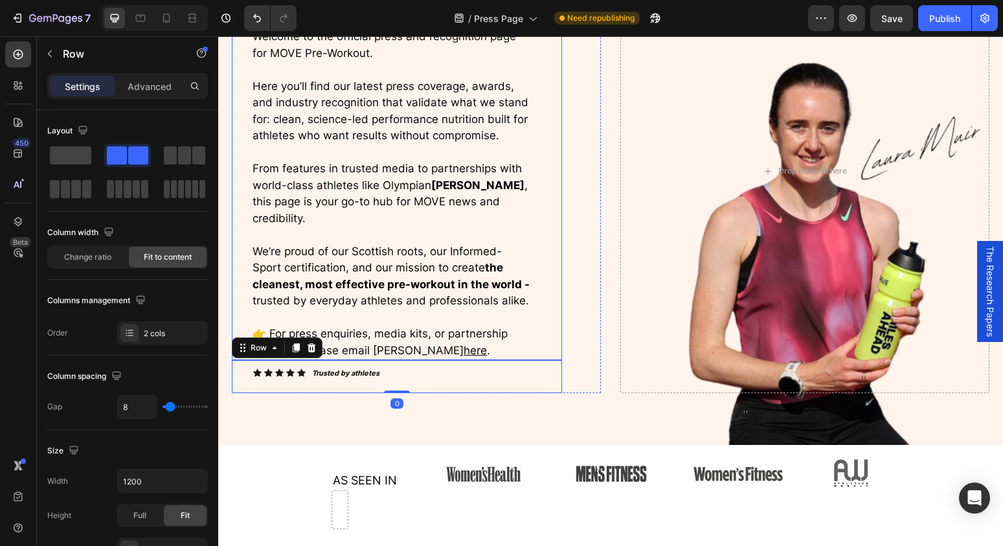
click at [463, 351] on u "here" at bounding box center [474, 350] width 23 height 13
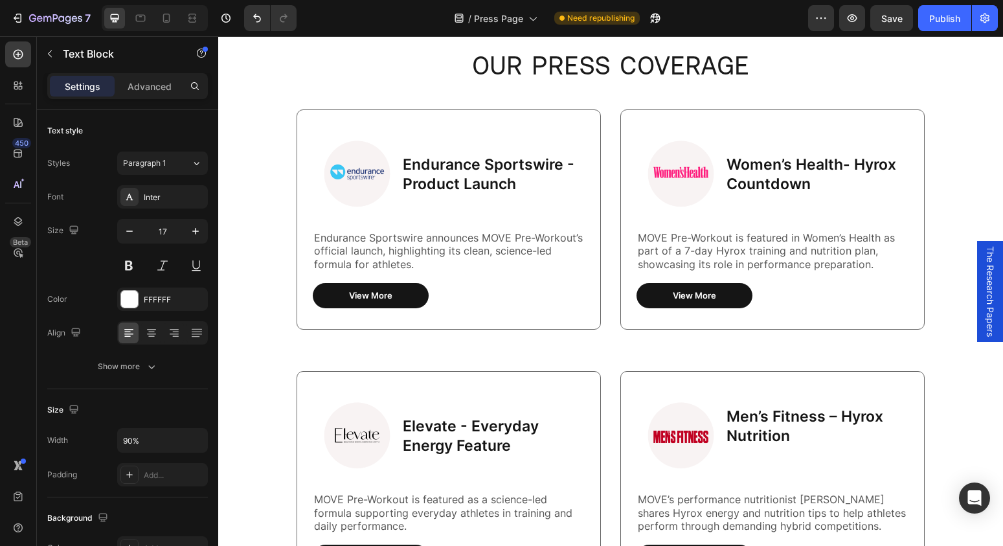
scroll to position [0, 0]
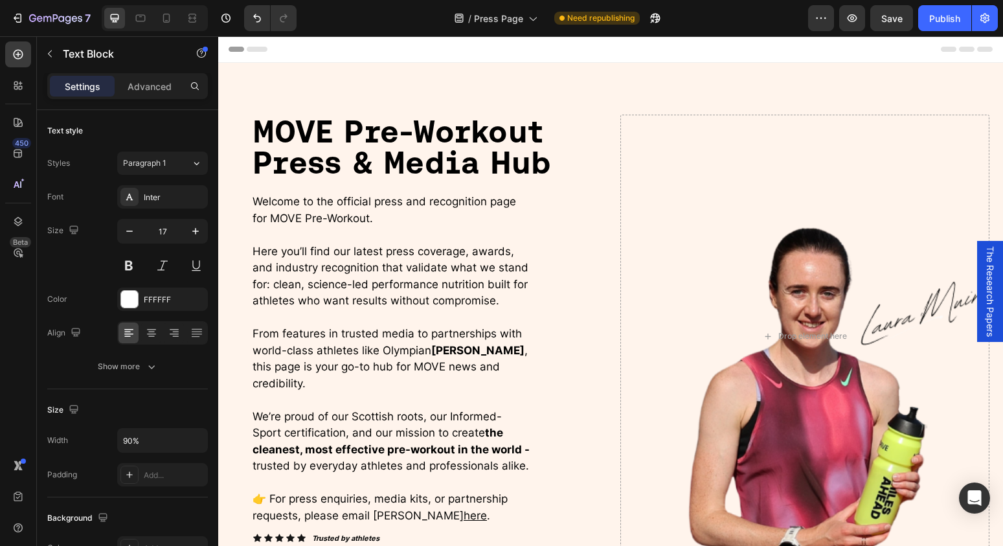
click at [321, 348] on span "From features in trusted media to partnerships with world-class athletes like […" at bounding box center [389, 358] width 275 height 63
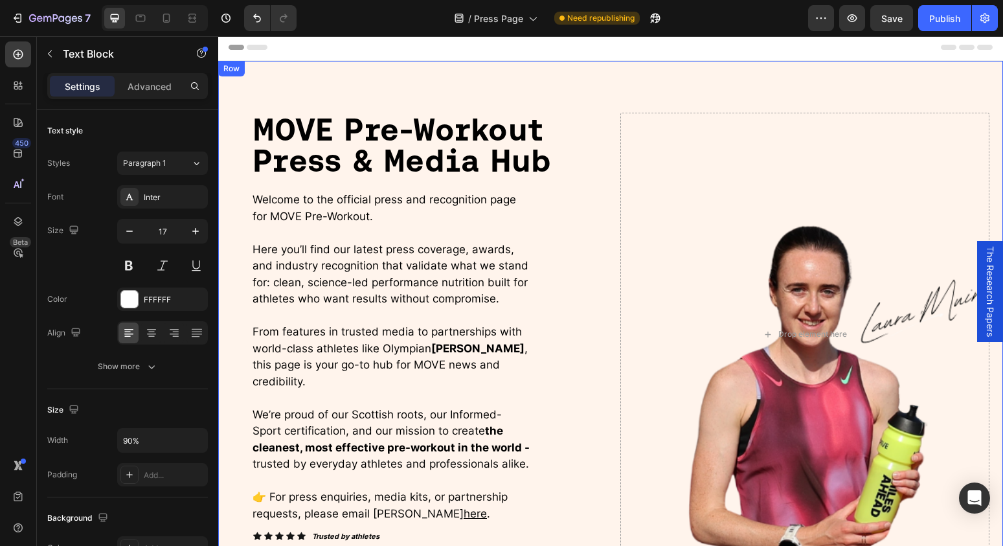
scroll to position [5, 0]
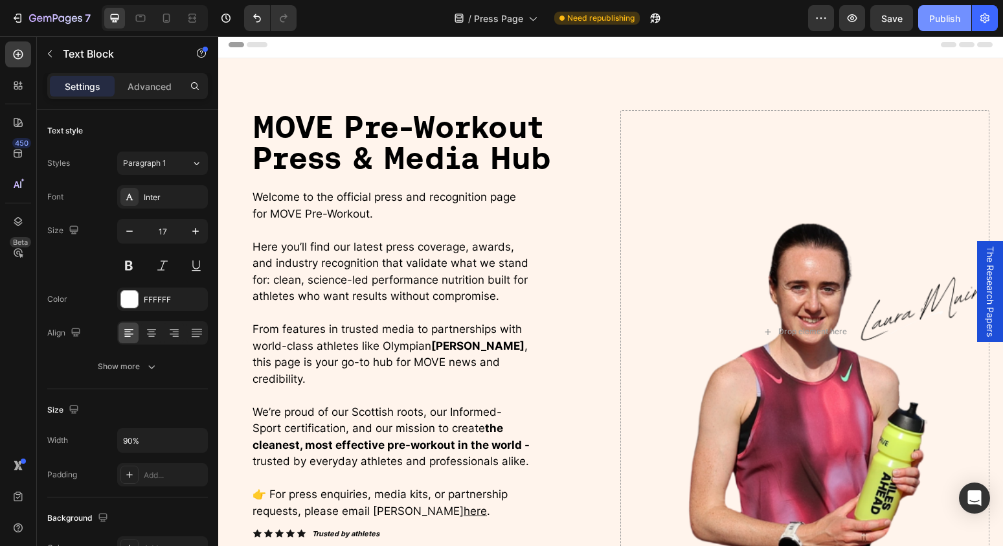
click at [946, 19] on div "Publish" at bounding box center [944, 19] width 31 height 14
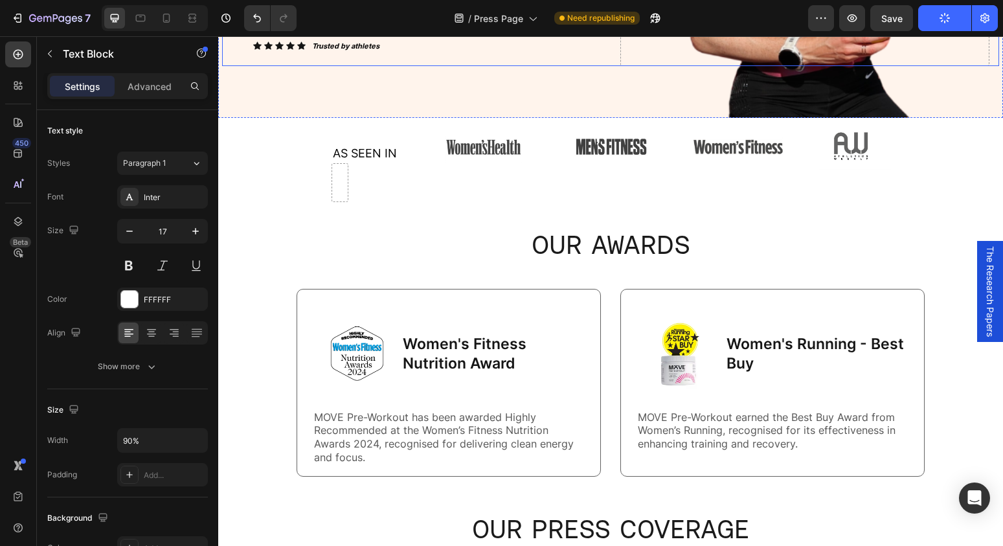
scroll to position [500, 0]
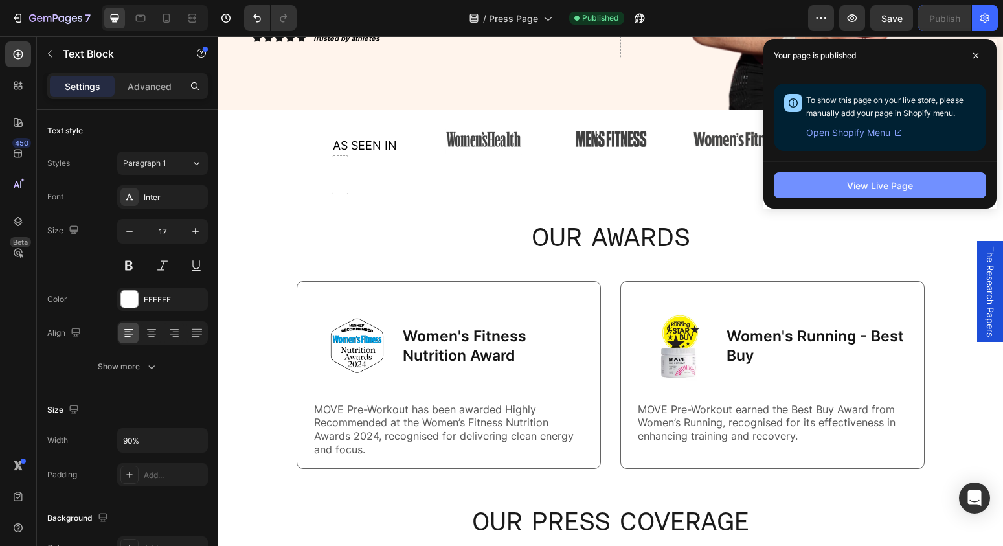
click at [902, 186] on div "View Live Page" at bounding box center [880, 186] width 66 height 14
